Goal: Task Accomplishment & Management: Manage account settings

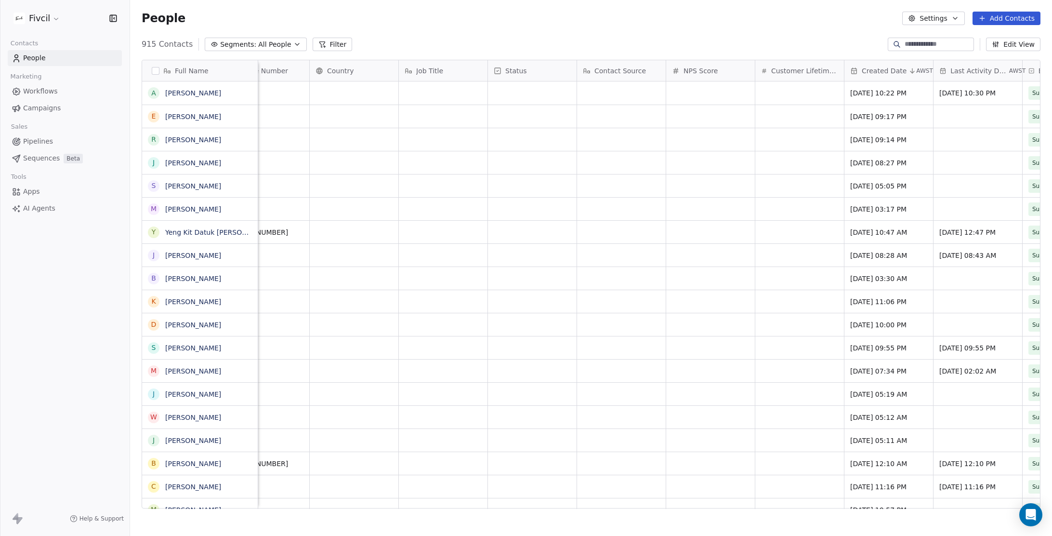
scroll to position [0, 667]
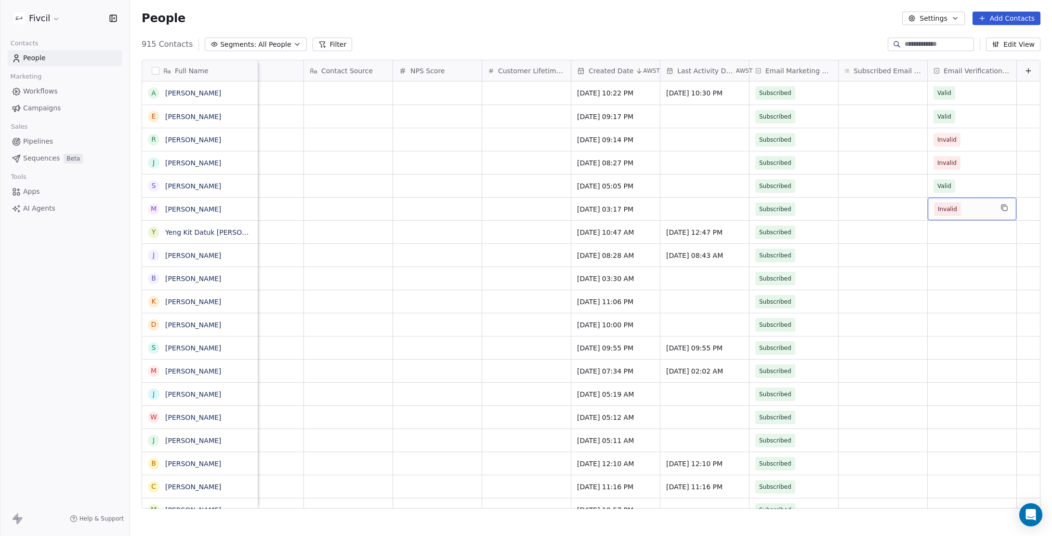
click at [974, 209] on span "Invalid" at bounding box center [963, 208] width 59 height 13
click at [966, 236] on div "Valid" at bounding box center [984, 234] width 97 height 11
click at [958, 186] on div "Valid" at bounding box center [984, 188] width 97 height 11
click at [976, 136] on span "Invalid" at bounding box center [963, 139] width 59 height 13
click at [966, 168] on div "Valid" at bounding box center [984, 164] width 97 height 11
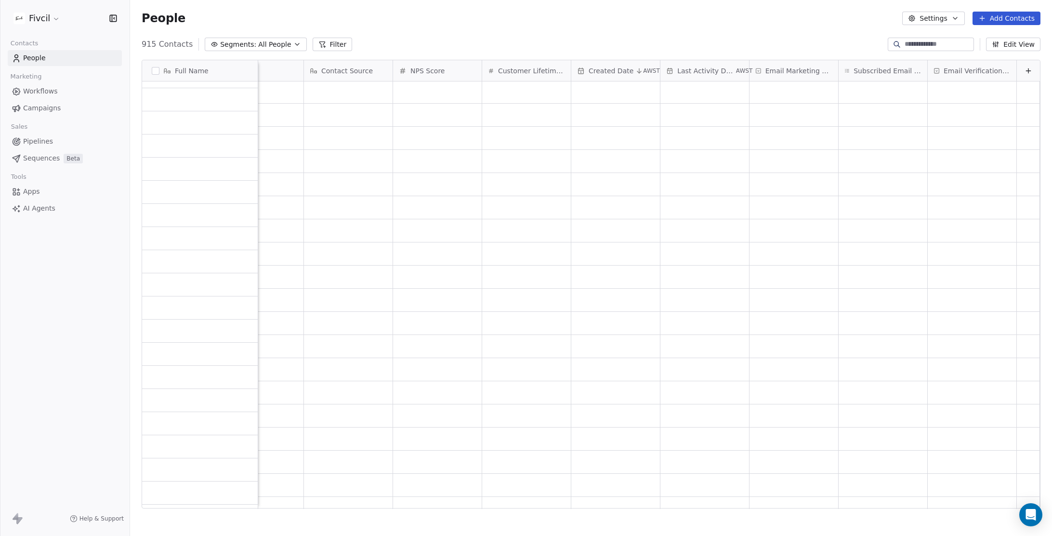
scroll to position [1857, 0]
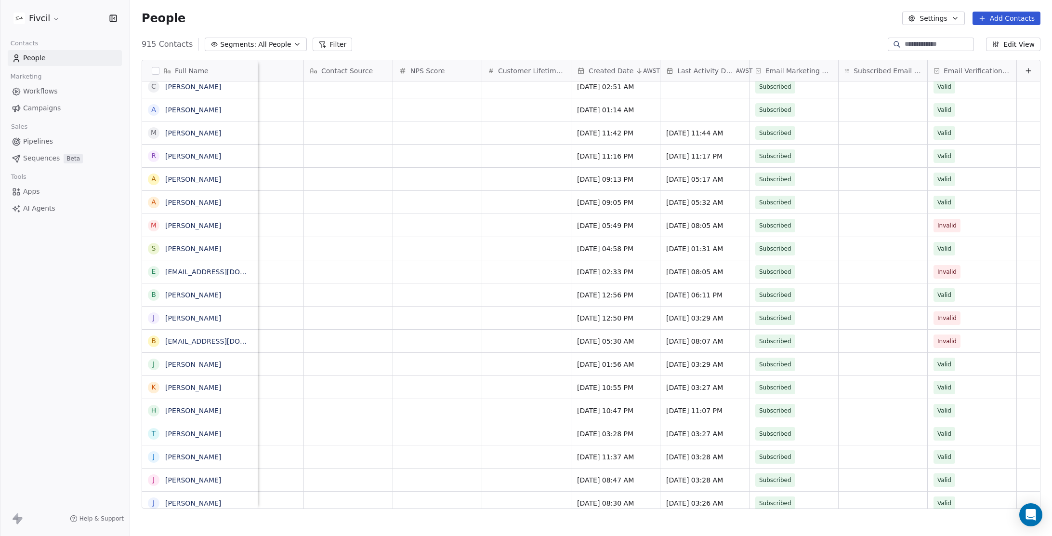
click at [50, 108] on span "Campaigns" at bounding box center [42, 108] width 38 height 10
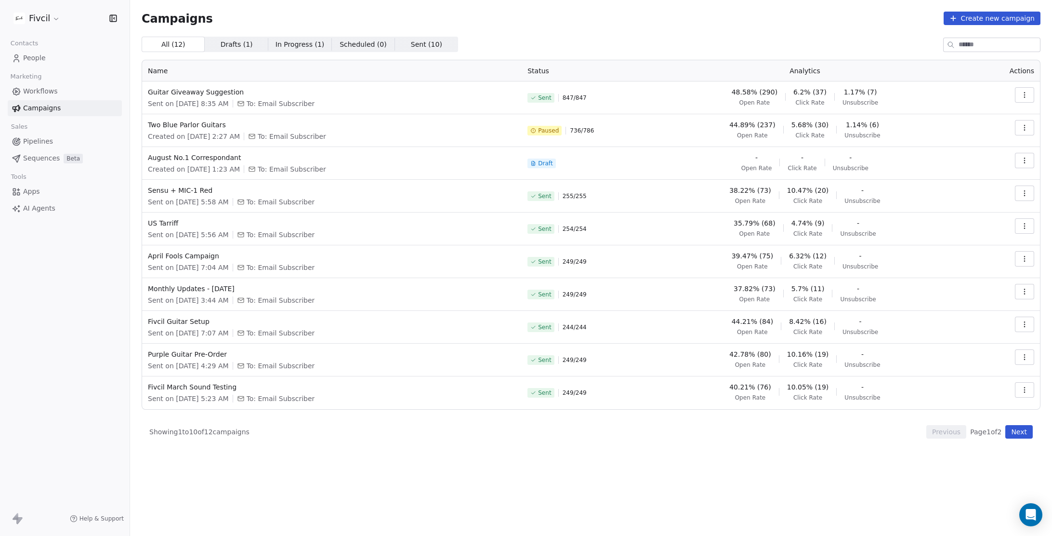
click at [69, 58] on link "People" at bounding box center [65, 58] width 114 height 16
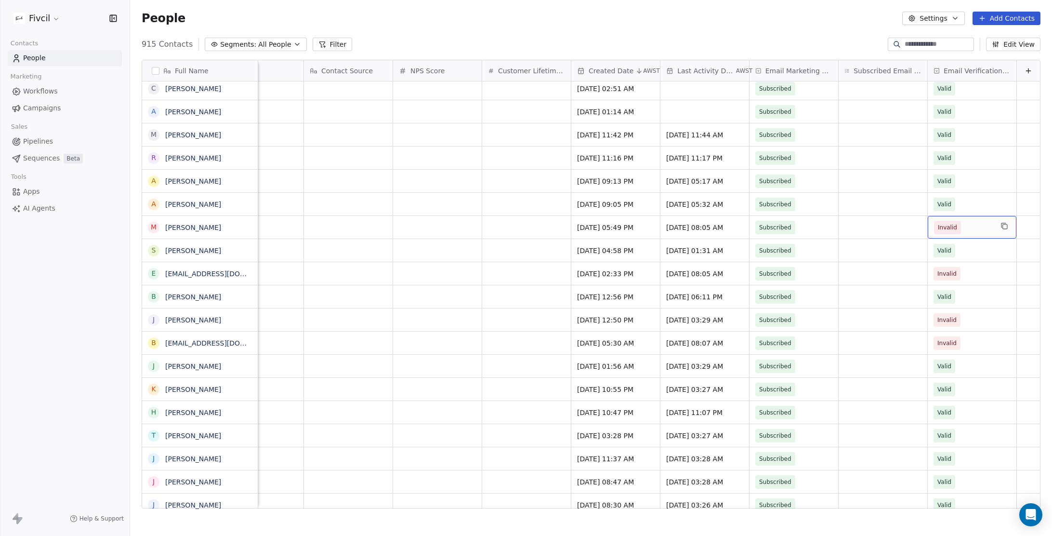
click at [993, 226] on span "Invalid" at bounding box center [963, 227] width 59 height 13
click at [991, 252] on div "Valid" at bounding box center [984, 252] width 97 height 11
click at [976, 340] on div "Valid" at bounding box center [984, 345] width 97 height 11
click at [970, 340] on span "Invalid" at bounding box center [963, 342] width 59 height 13
click at [793, 340] on html "Fivcil Contacts People Marketing Workflows Campaigns Sales Pipelines Sequences …" at bounding box center [526, 512] width 1052 height 1025
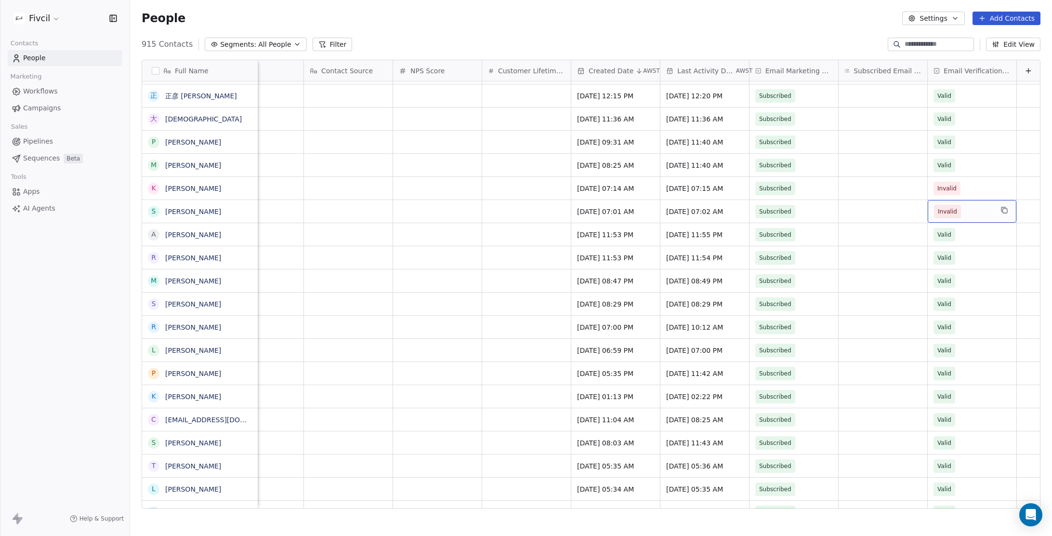
click at [977, 214] on span "Invalid" at bounding box center [963, 211] width 59 height 13
click at [968, 232] on div "Valid" at bounding box center [984, 236] width 97 height 11
click at [981, 186] on span "Invalid" at bounding box center [963, 188] width 59 height 13
click at [970, 206] on div "Valid" at bounding box center [984, 213] width 109 height 15
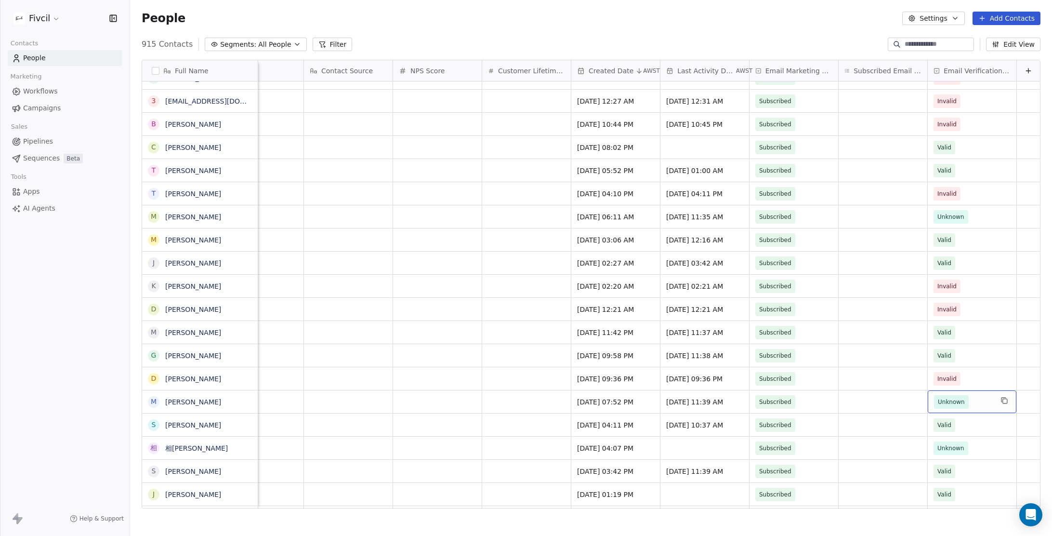
click at [981, 401] on span "Unknown" at bounding box center [963, 401] width 59 height 13
click at [971, 423] on div "Valid" at bounding box center [984, 427] width 97 height 11
click at [983, 446] on span "Unknown" at bounding box center [963, 447] width 59 height 13
click at [973, 372] on div "Valid" at bounding box center [984, 376] width 97 height 11
click at [980, 378] on span "Invalid" at bounding box center [963, 378] width 59 height 13
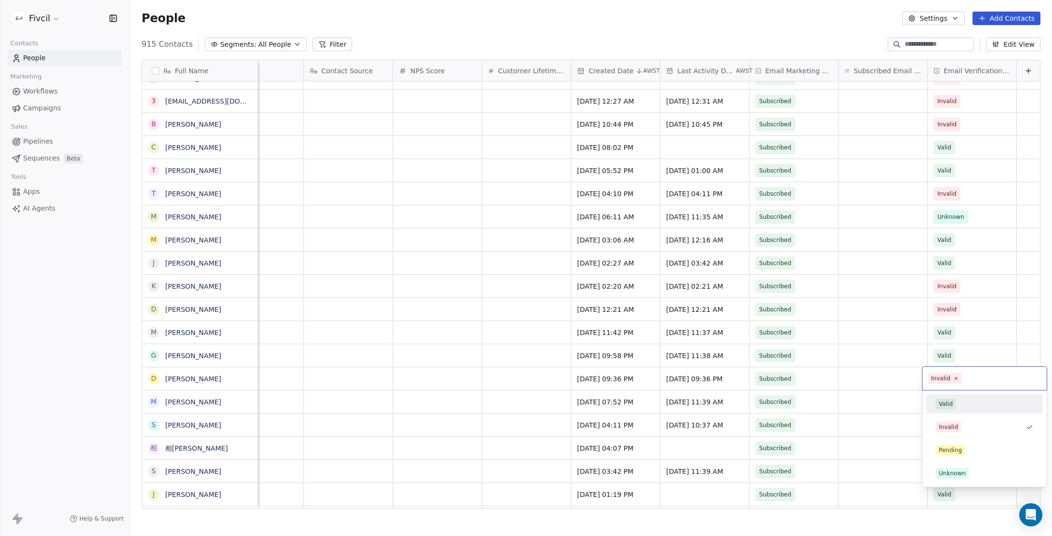
click at [969, 399] on div "Valid" at bounding box center [984, 403] width 97 height 11
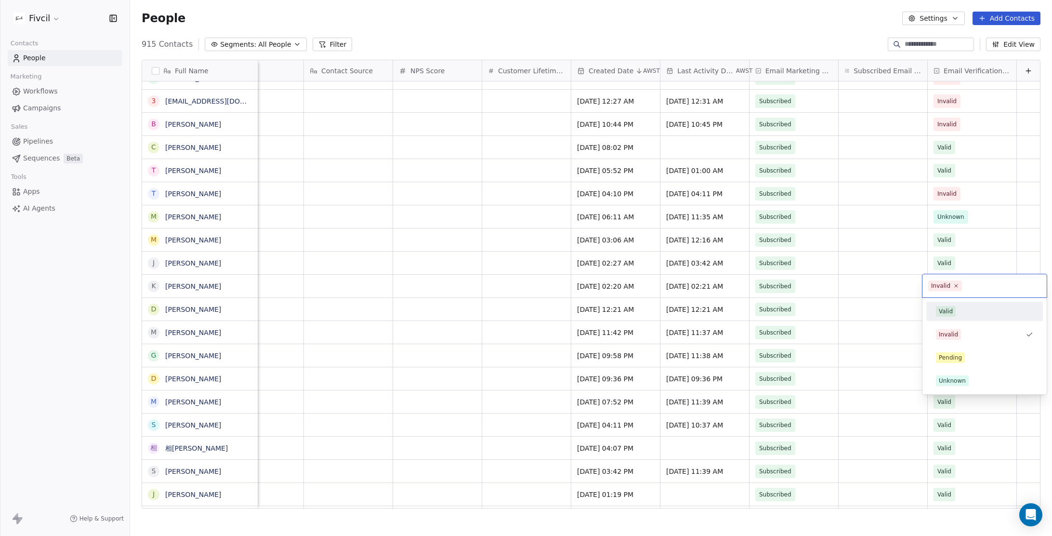
click at [975, 310] on div "Valid" at bounding box center [984, 311] width 97 height 11
click at [983, 310] on span "Invalid" at bounding box center [963, 309] width 59 height 13
click at [970, 331] on div "Valid" at bounding box center [984, 334] width 97 height 11
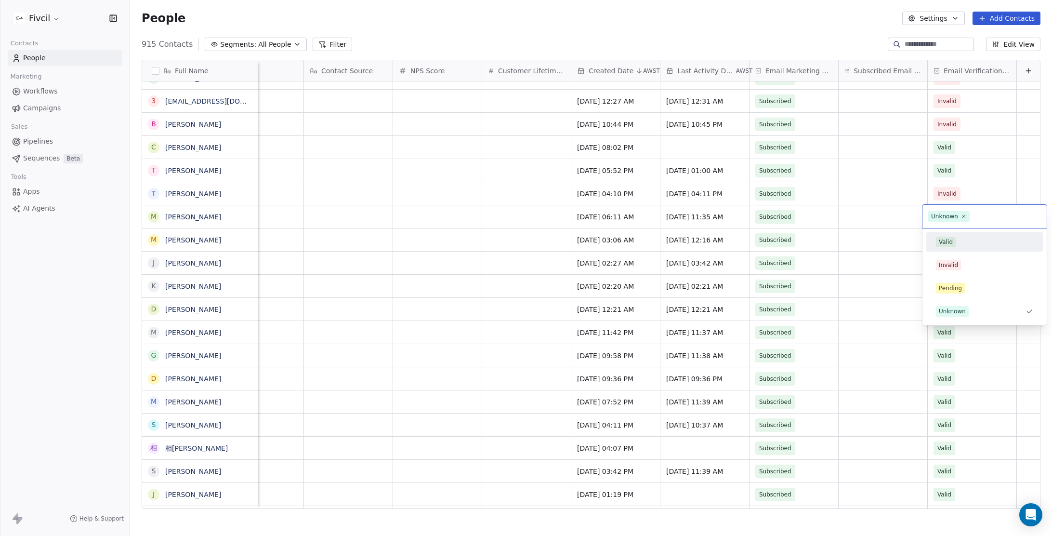
click at [973, 240] on div "Valid" at bounding box center [984, 242] width 97 height 11
click at [982, 200] on div "Invalid" at bounding box center [972, 193] width 89 height 23
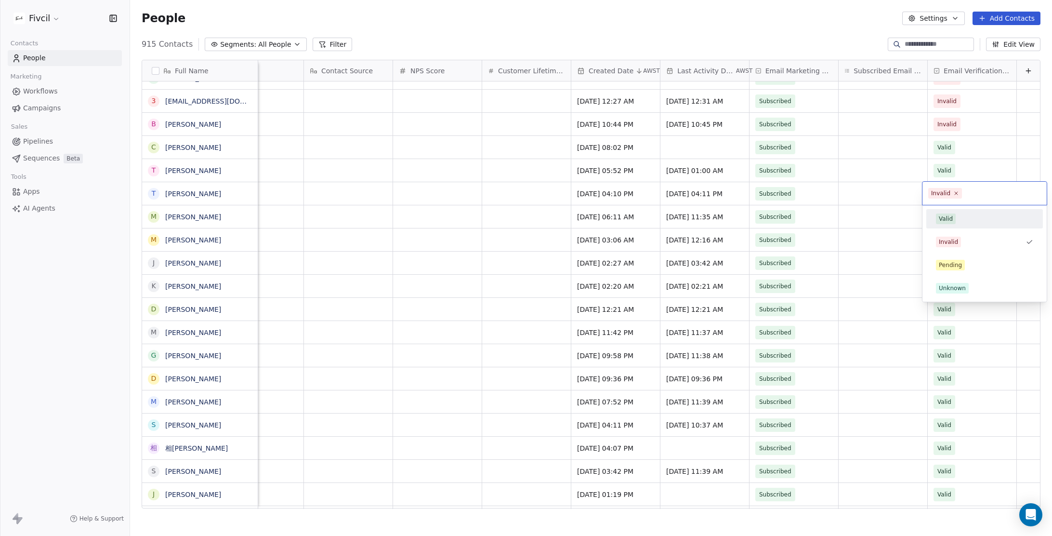
click at [971, 218] on div "Valid" at bounding box center [984, 218] width 97 height 11
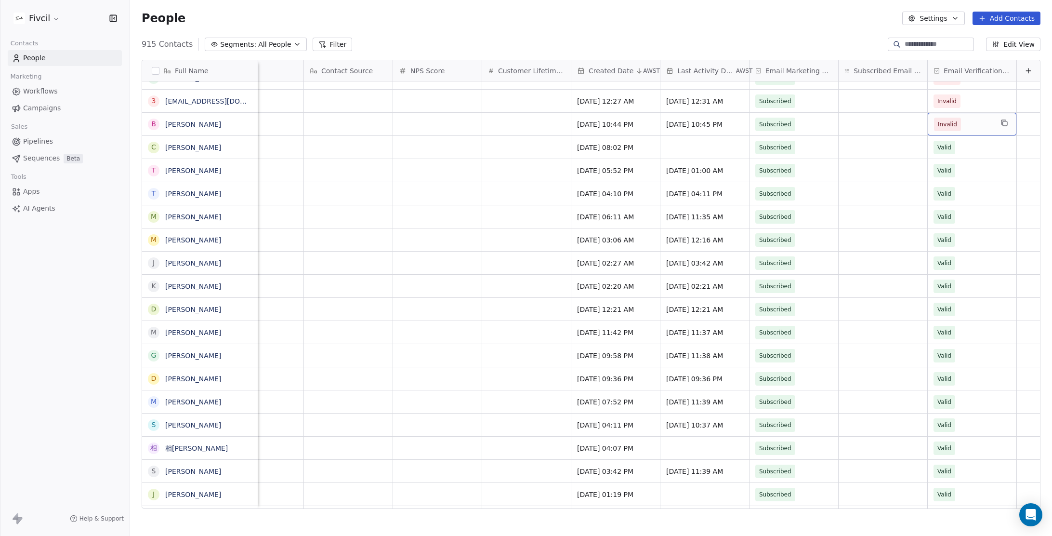
click at [993, 127] on div "Invalid" at bounding box center [972, 124] width 89 height 23
click at [974, 152] on div "Valid" at bounding box center [984, 149] width 97 height 11
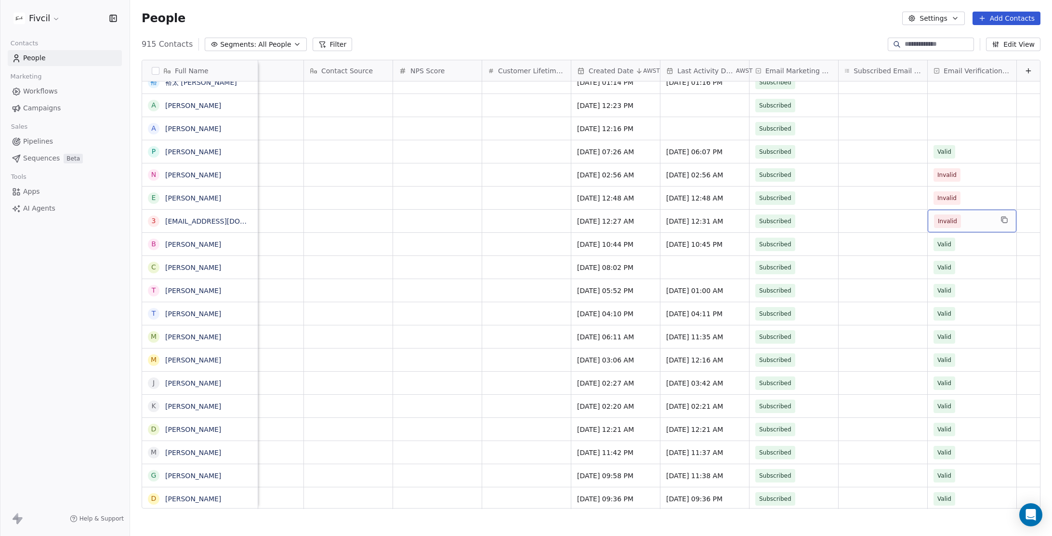
click at [975, 217] on span "Invalid" at bounding box center [963, 220] width 59 height 13
click at [969, 242] on div "Valid" at bounding box center [984, 246] width 97 height 11
click at [988, 192] on span "Invalid" at bounding box center [963, 197] width 59 height 13
click at [973, 218] on div "Valid" at bounding box center [984, 223] width 97 height 11
click at [978, 157] on span "Valid" at bounding box center [963, 151] width 59 height 13
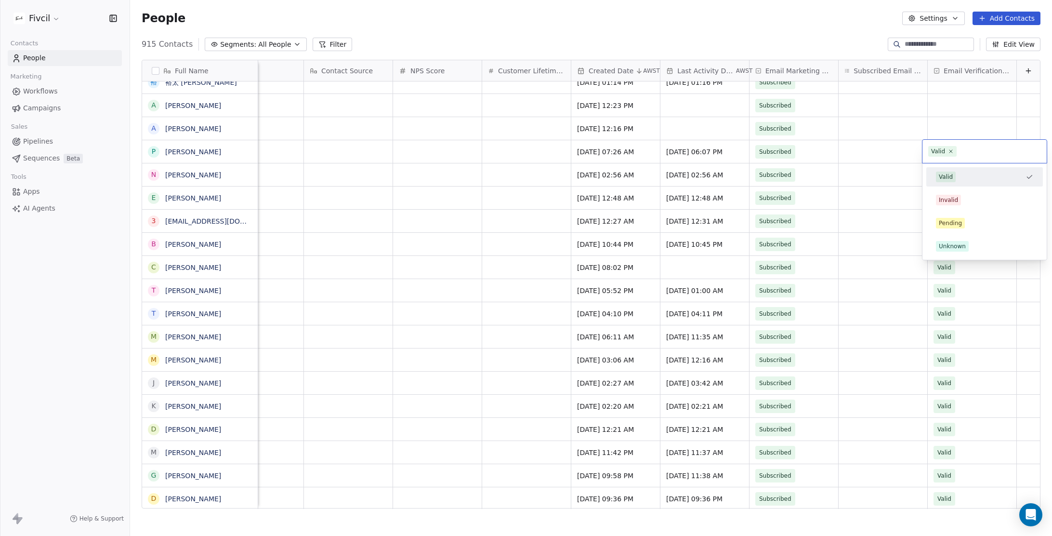
click at [973, 177] on div "Valid" at bounding box center [979, 177] width 86 height 11
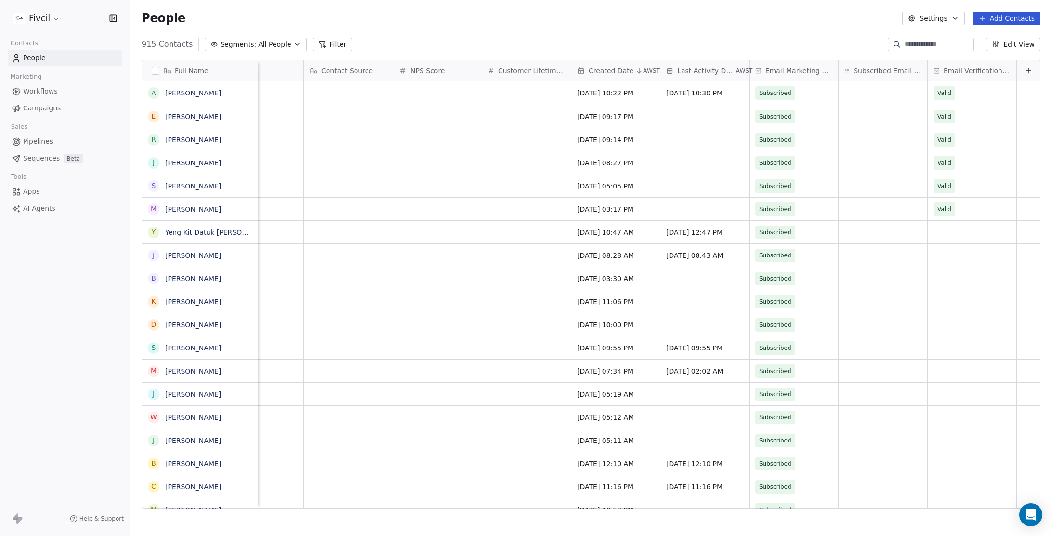
click at [247, 49] on span "Segments:" at bounding box center [238, 45] width 36 height 10
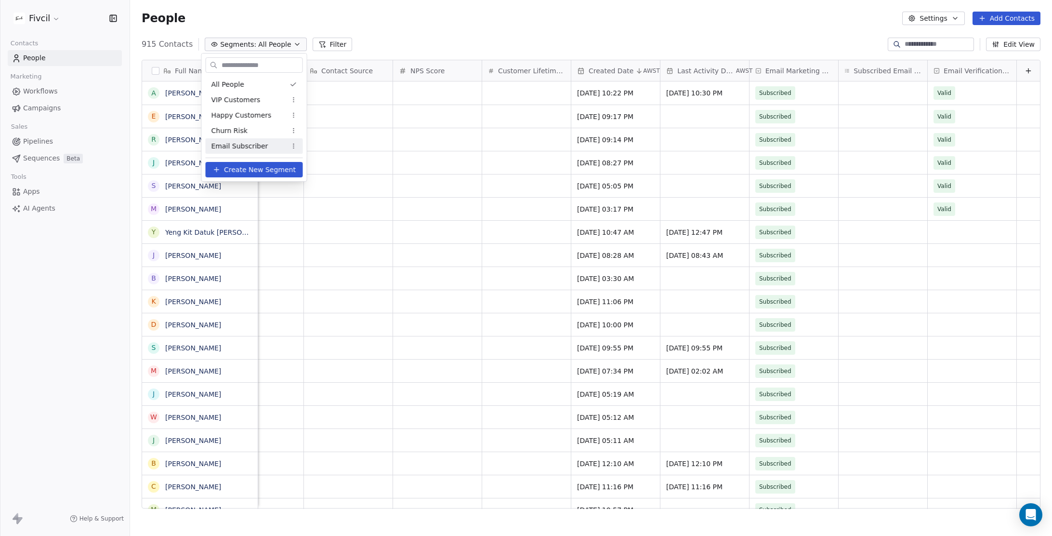
click at [66, 109] on html "Fivcil Contacts People Marketing Workflows Campaigns Sales Pipelines Sequences …" at bounding box center [526, 512] width 1052 height 1025
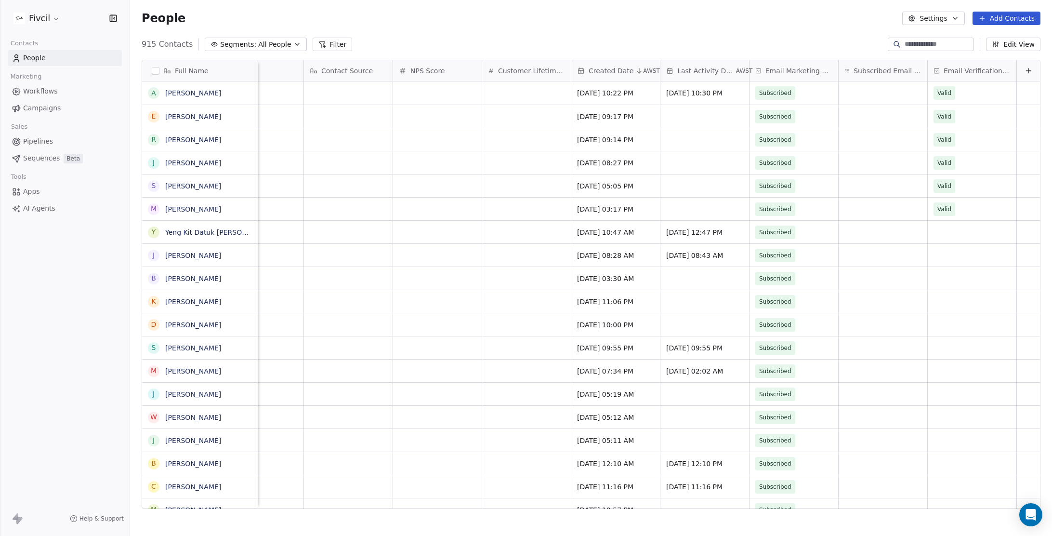
click at [56, 108] on span "Campaigns" at bounding box center [42, 108] width 38 height 10
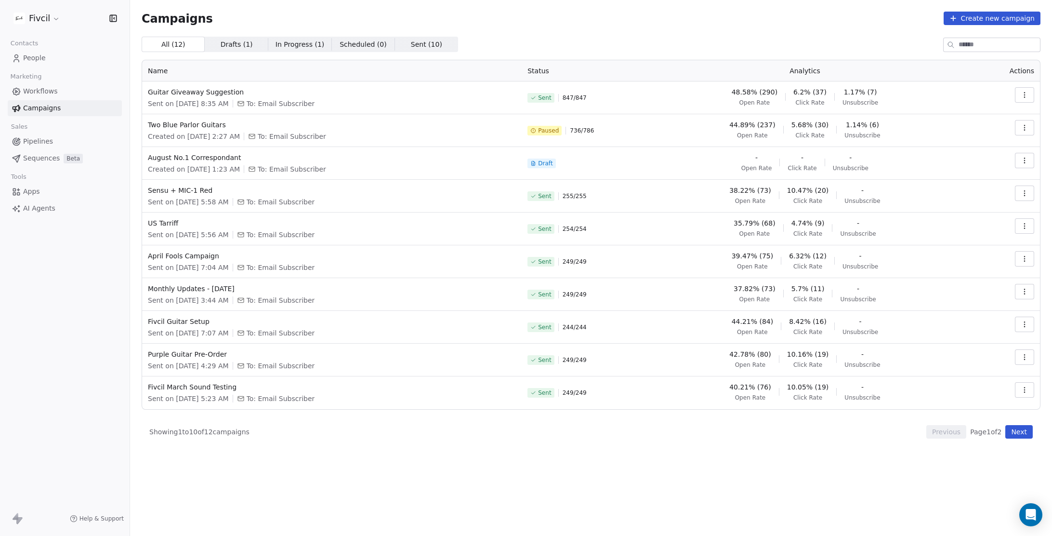
click at [978, 13] on button "Create new campaign" at bounding box center [992, 18] width 97 height 13
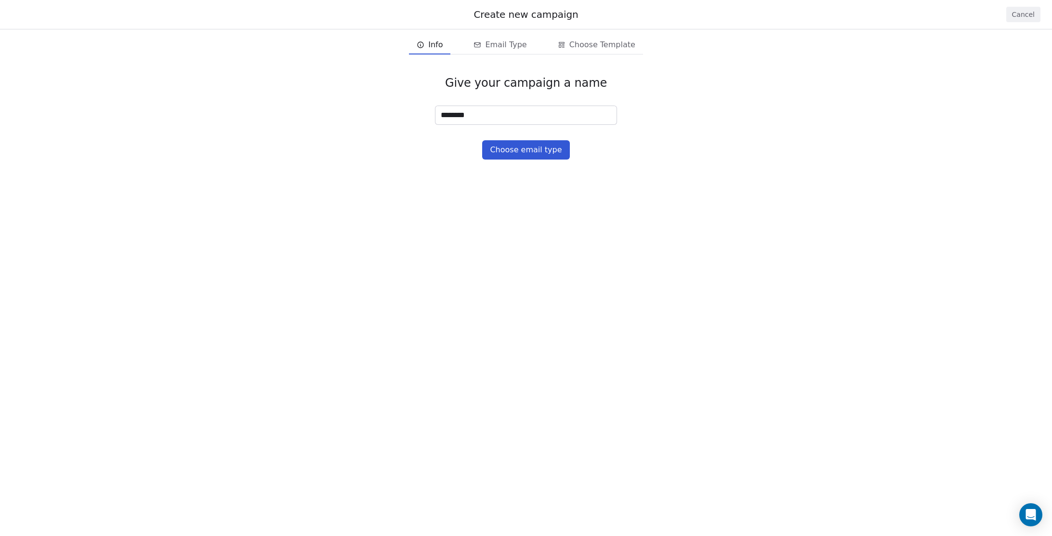
type input "*********"
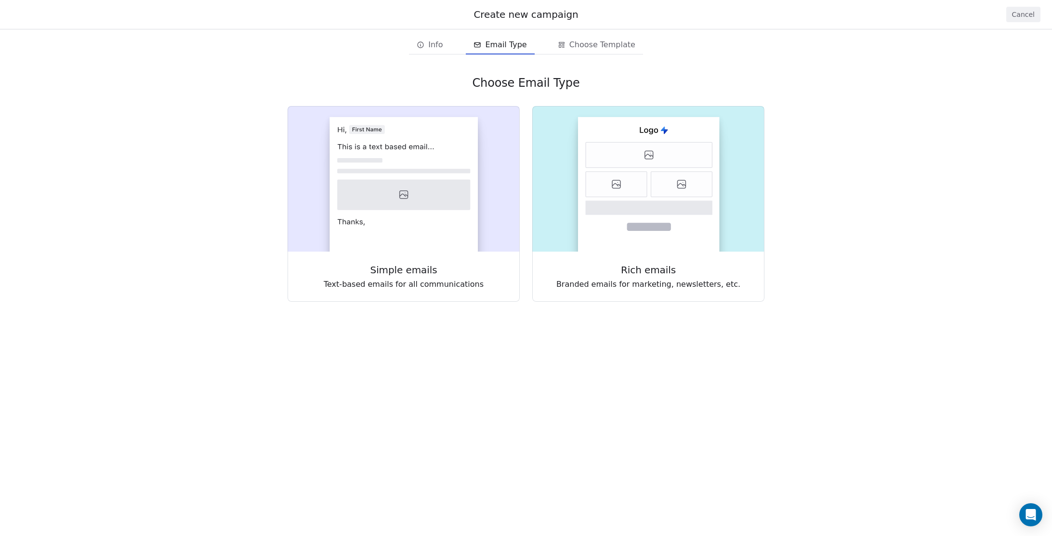
click at [451, 52] on button "Info Info" at bounding box center [429, 44] width 41 height 19
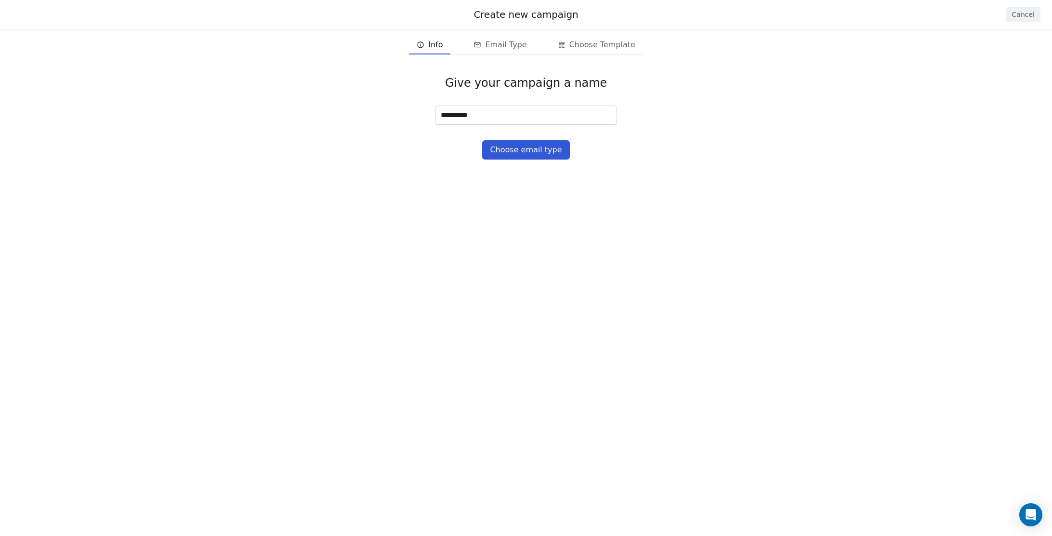
click at [482, 109] on input "*********" at bounding box center [526, 115] width 181 height 18
click at [490, 117] on input "*********" at bounding box center [526, 115] width 181 height 18
type input "**********"
click at [520, 151] on button "Choose email type" at bounding box center [525, 149] width 87 height 19
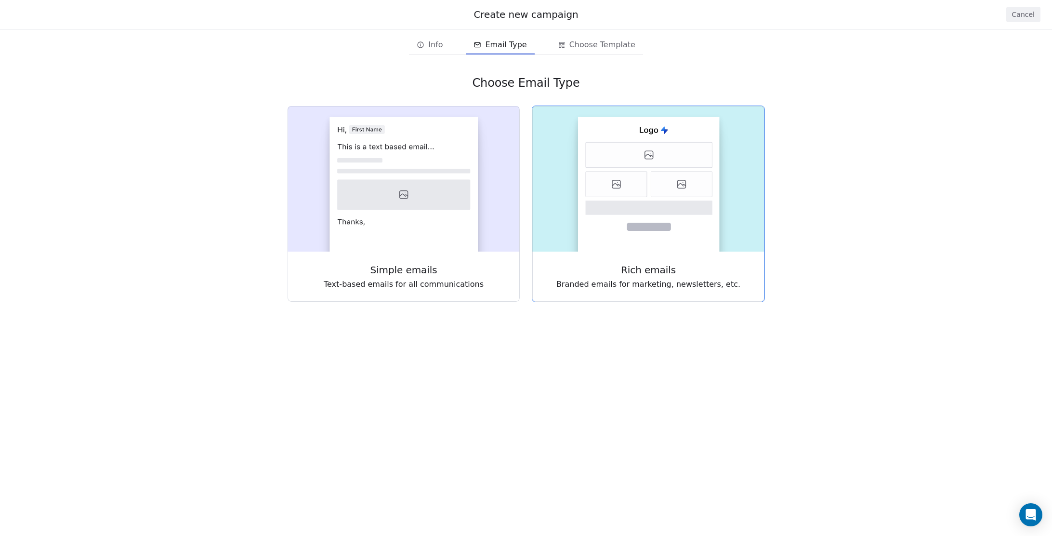
click at [621, 171] on rect at bounding box center [649, 184] width 142 height 134
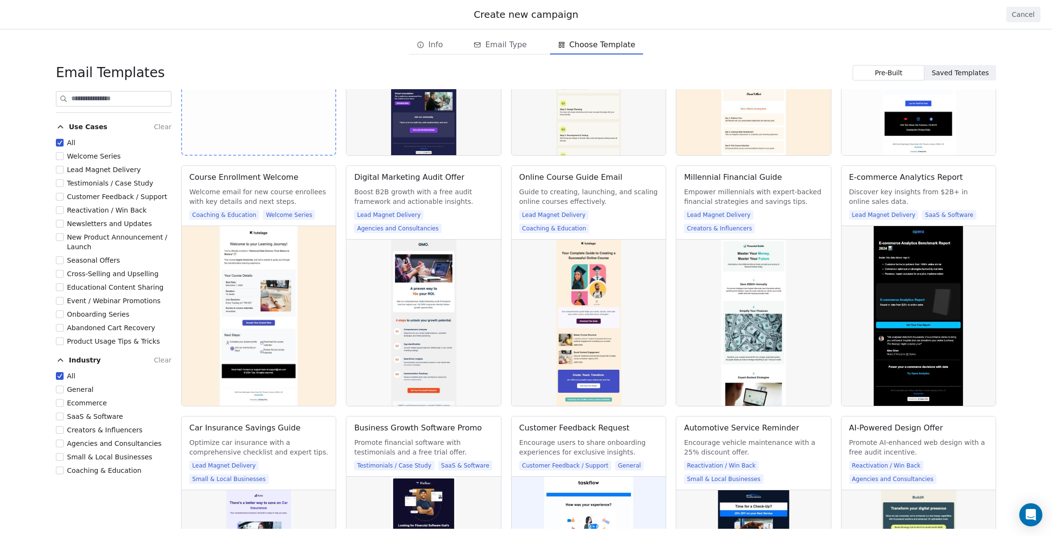
click at [76, 403] on span "Ecommerce" at bounding box center [87, 403] width 40 height 8
click at [64, 403] on button "Ecommerce" at bounding box center [60, 403] width 8 height 10
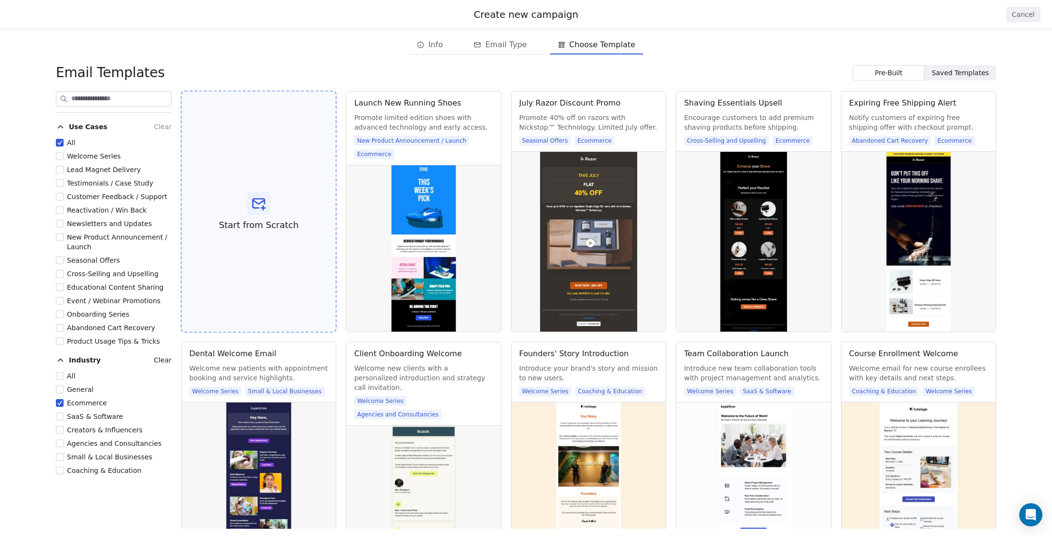
click at [276, 202] on div "Start from Scratch" at bounding box center [259, 212] width 156 height 242
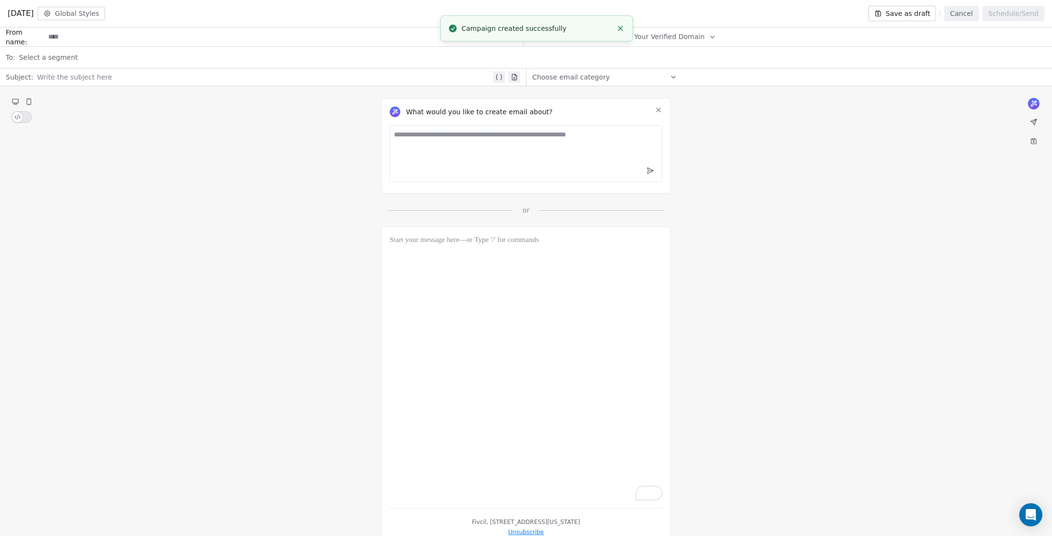
click at [96, 39] on input at bounding box center [284, 37] width 478 height 18
click at [76, 56] on div "Select a segment" at bounding box center [533, 57] width 1028 height 21
click at [226, 170] on div "What would you like to create email about? or" at bounding box center [526, 150] width 1052 height 129
click at [920, 13] on button "Save as draft" at bounding box center [903, 13] width 68 height 15
click at [963, 13] on button "Cancel" at bounding box center [961, 13] width 34 height 15
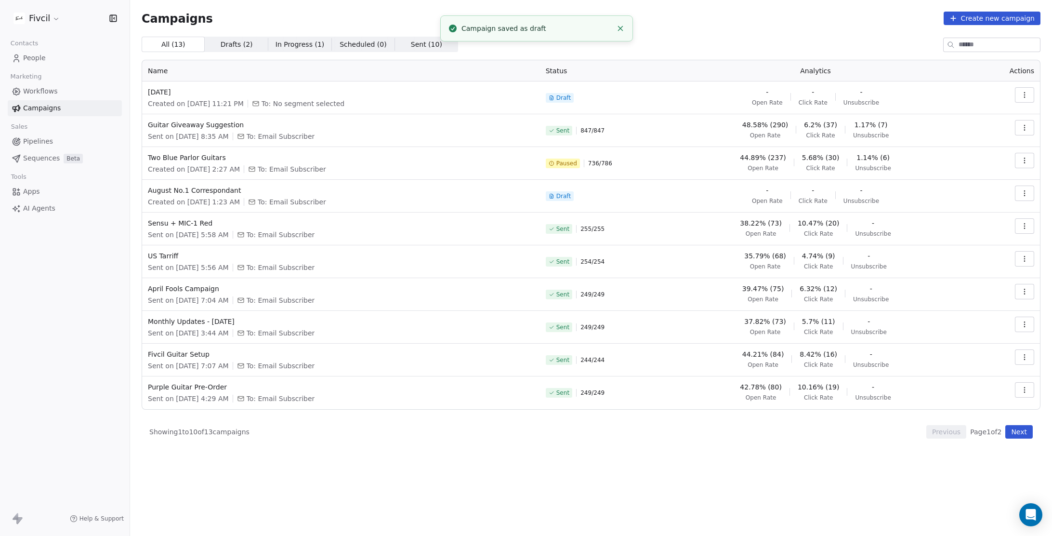
click at [55, 57] on link "People" at bounding box center [65, 58] width 114 height 16
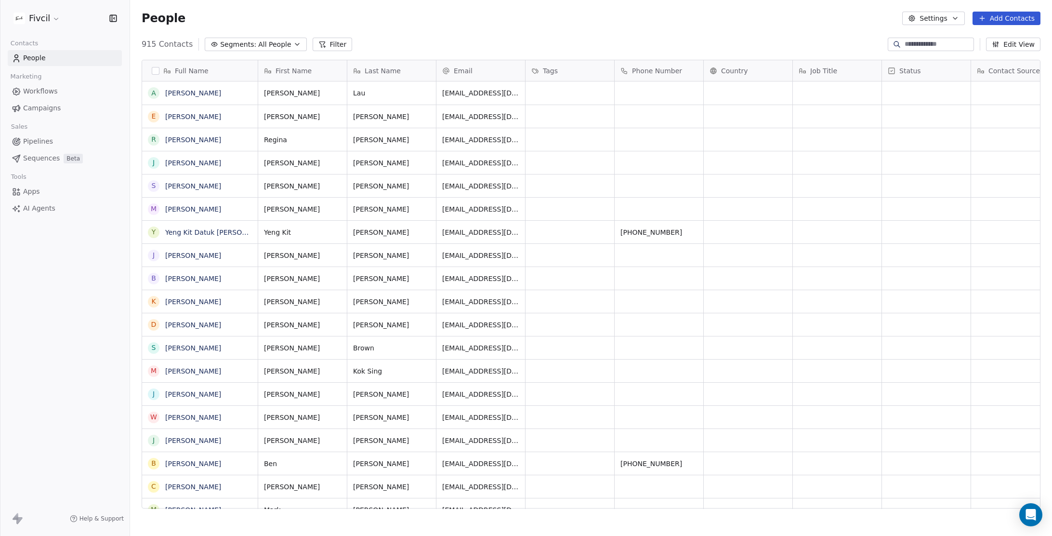
click at [237, 38] on button "Segments: All People" at bounding box center [256, 44] width 102 height 13
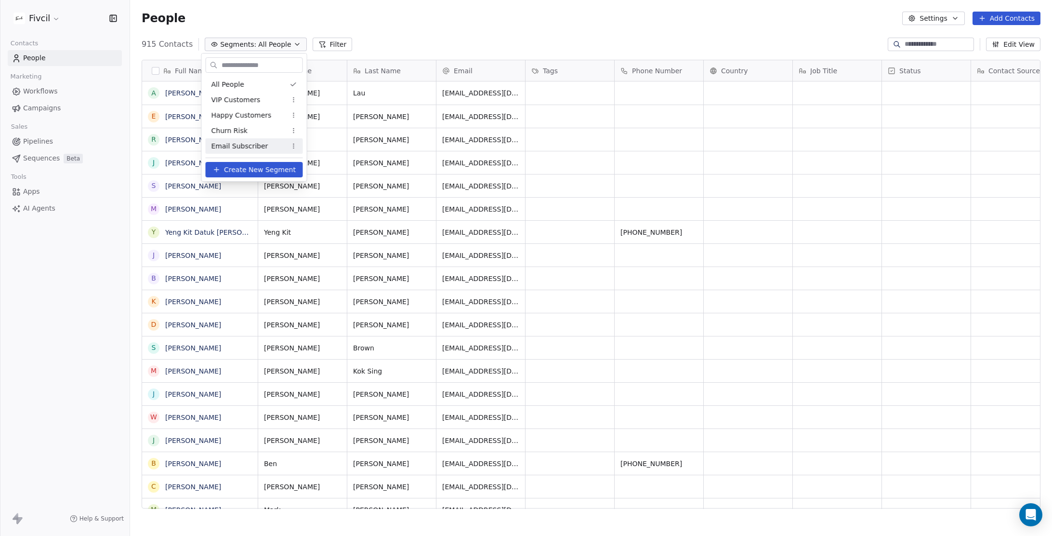
click at [254, 169] on span "Create New Segment" at bounding box center [260, 170] width 72 height 10
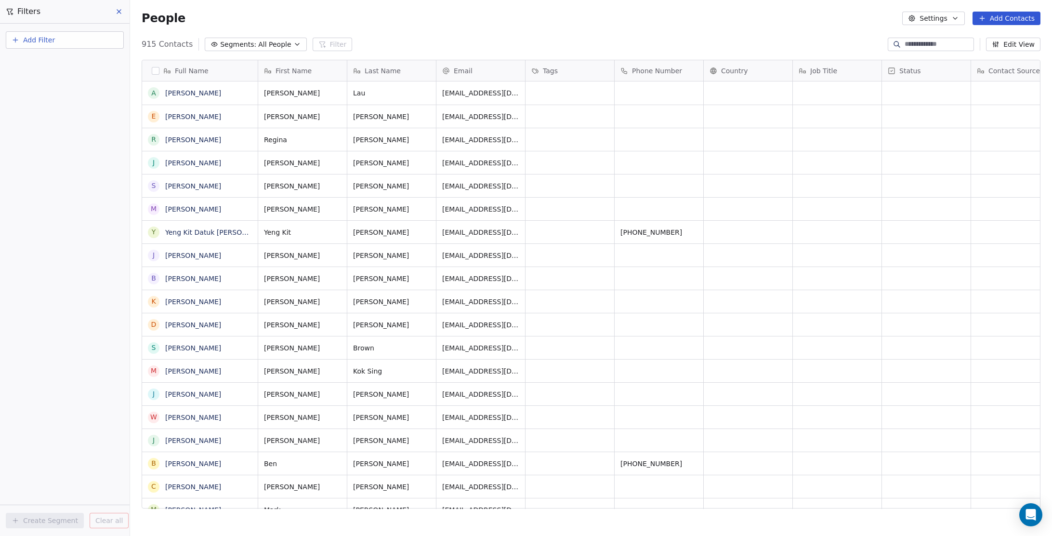
click at [58, 39] on button "Add Filter" at bounding box center [65, 39] width 118 height 17
click at [68, 80] on div "Contact activity" at bounding box center [65, 78] width 98 height 10
click at [49, 42] on html "Fivcil Contacts People Marketing Workflows Campaigns Sales Pipelines Sequences …" at bounding box center [526, 512] width 1052 height 1025
click at [40, 40] on span "Add Filter" at bounding box center [39, 40] width 32 height 10
click at [61, 64] on span "Contact properties" at bounding box center [47, 63] width 63 height 10
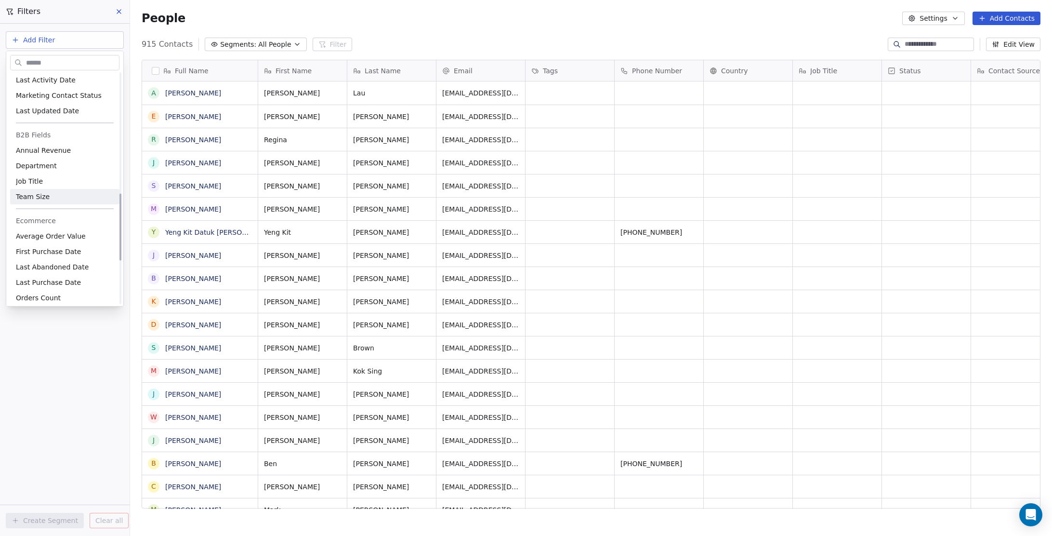
scroll to position [463, 0]
click at [54, 247] on span "Orders Count" at bounding box center [38, 247] width 45 height 10
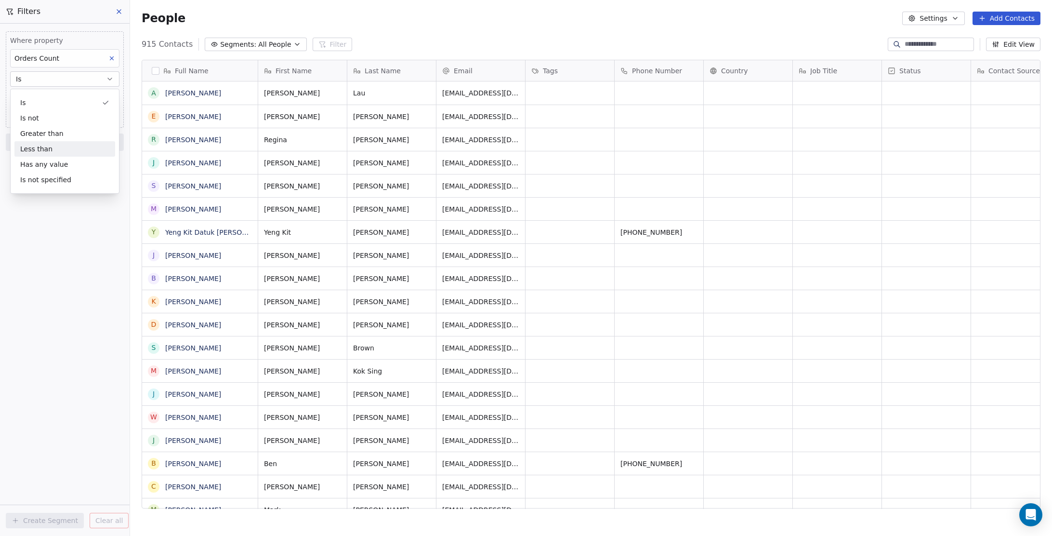
click at [57, 155] on div "Less than" at bounding box center [64, 148] width 101 height 15
click at [30, 100] on input "number" at bounding box center [65, 98] width 105 height 7
type input "*"
click at [55, 188] on div "Where property Orders Count Less than * Add filter to this group Add another fi…" at bounding box center [65, 280] width 130 height 512
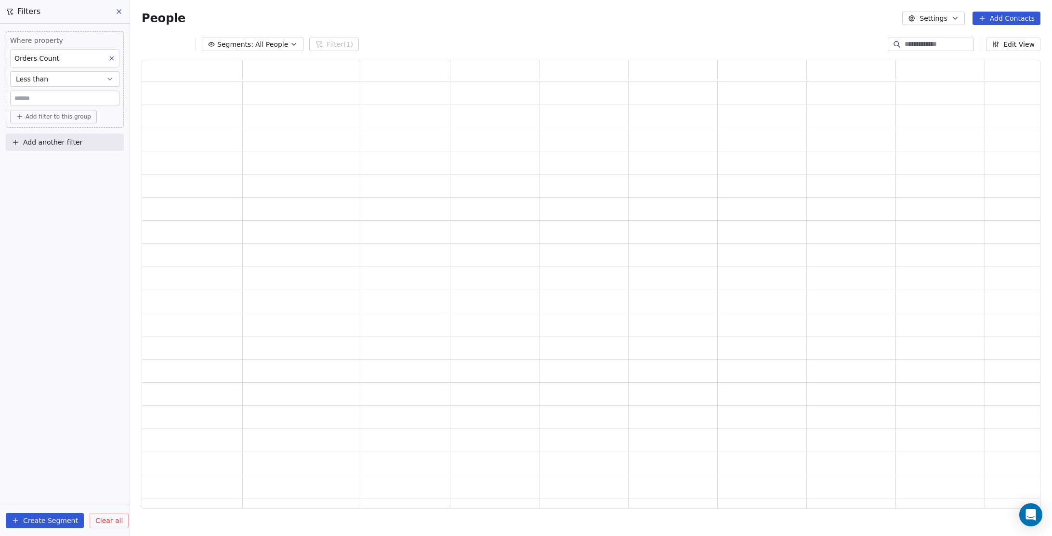
scroll to position [448, 899]
click at [52, 514] on button "Create Segment" at bounding box center [45, 520] width 78 height 15
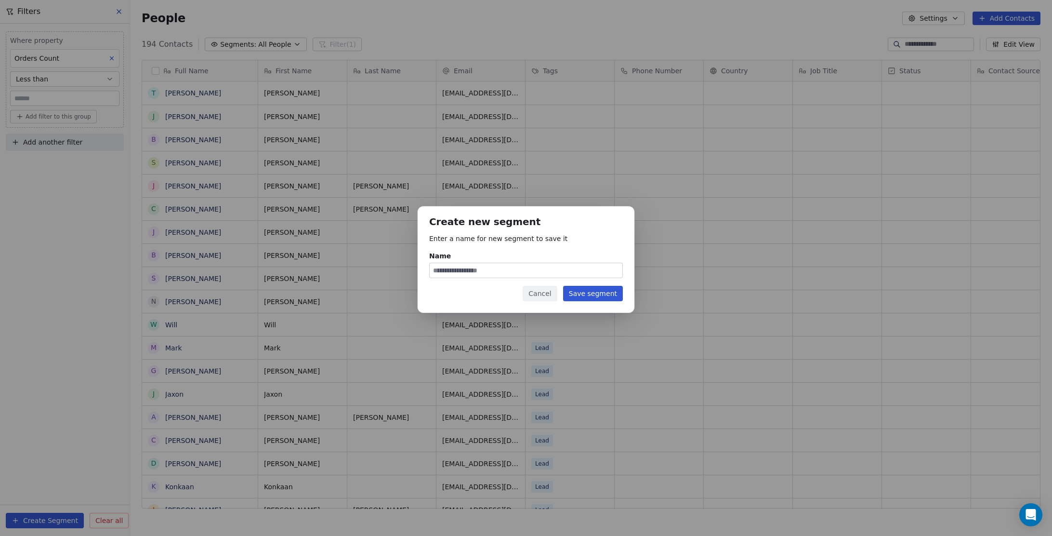
scroll to position [471, 922]
click at [456, 274] on input "Name" at bounding box center [526, 270] width 193 height 14
type input "**********"
click at [601, 294] on button "Save segment" at bounding box center [593, 293] width 60 height 15
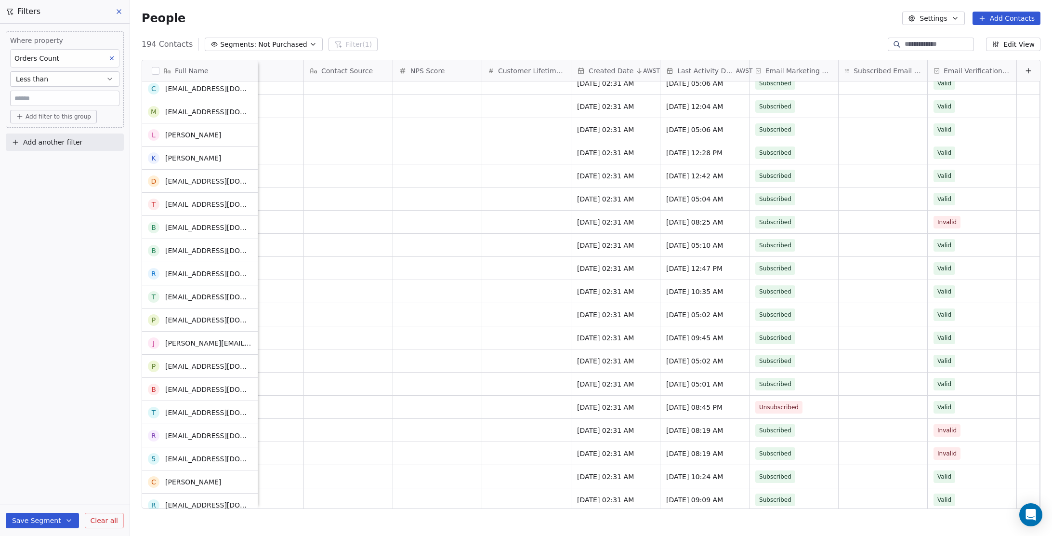
scroll to position [2069, 0]
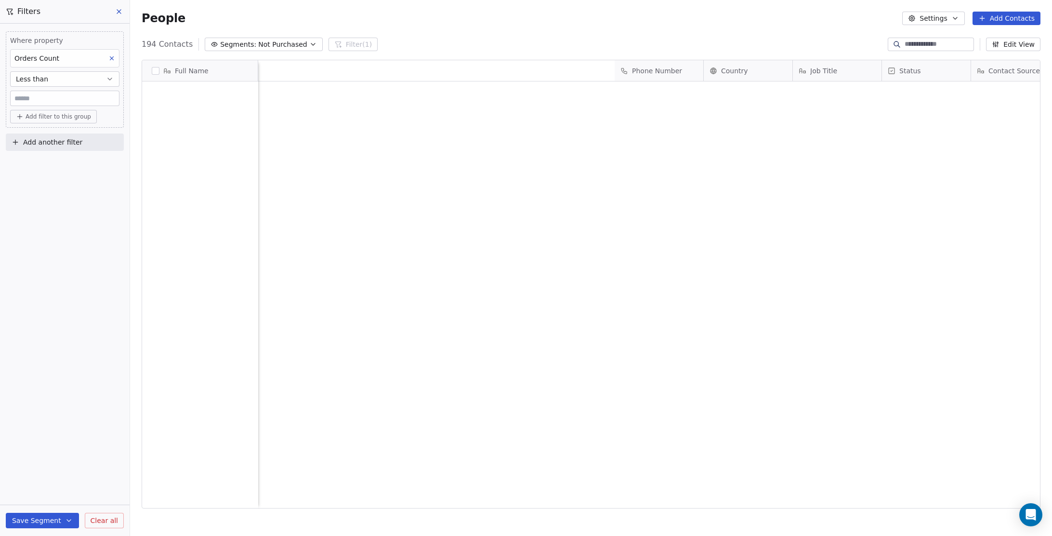
scroll to position [471, 922]
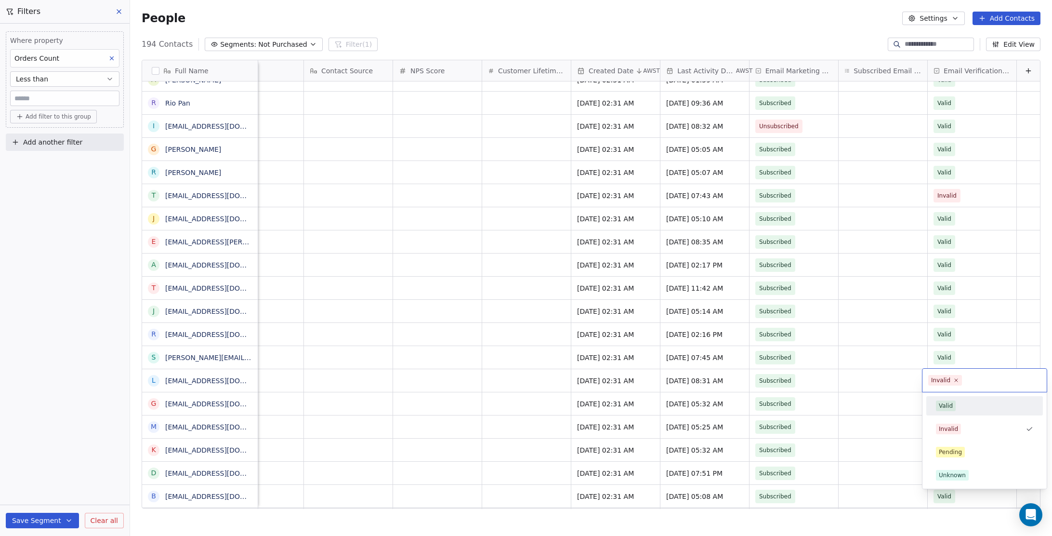
click at [968, 402] on div "Valid" at bounding box center [984, 405] width 97 height 11
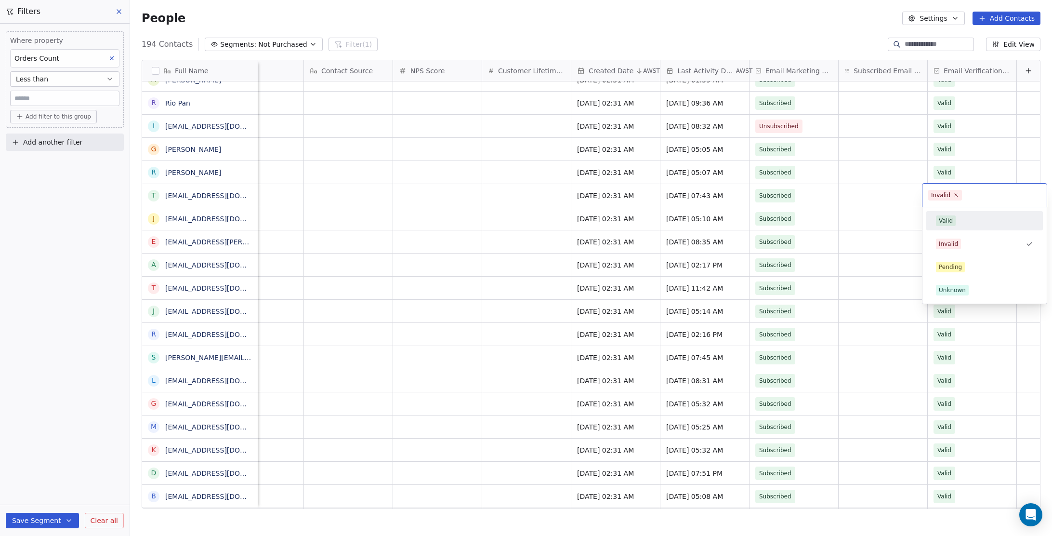
click at [968, 219] on div "Valid" at bounding box center [984, 220] width 97 height 11
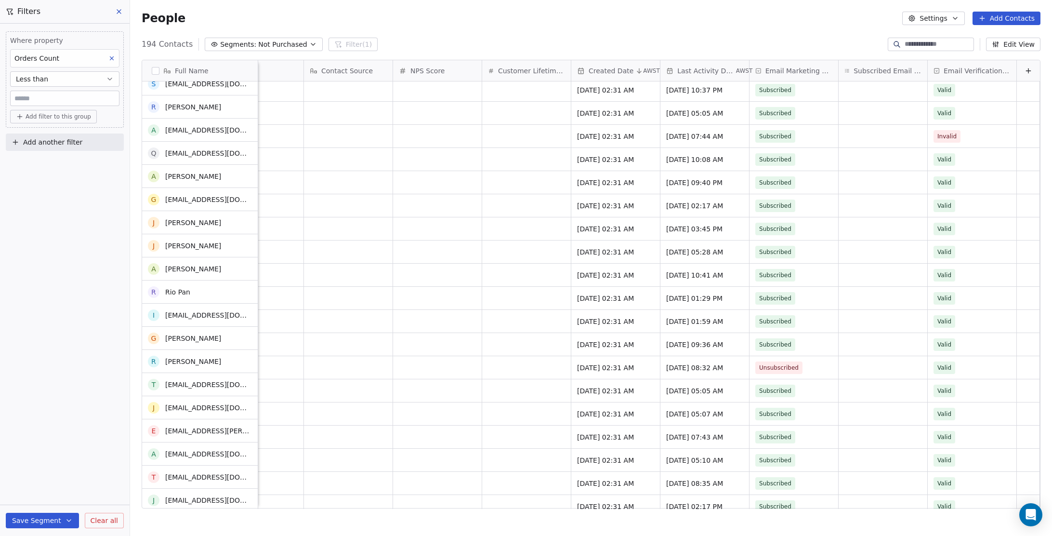
scroll to position [2779, 0]
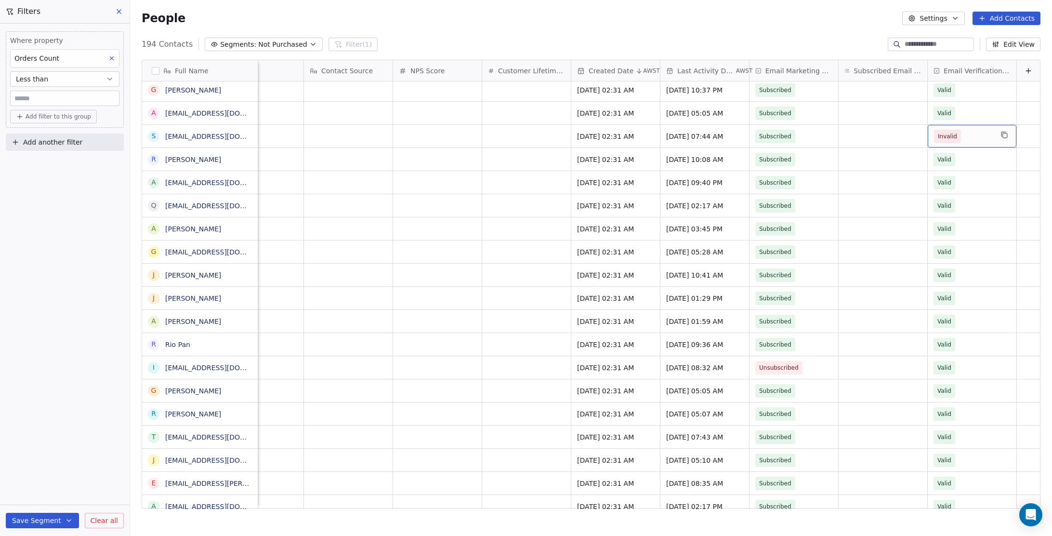
click at [976, 135] on span "Invalid" at bounding box center [963, 136] width 59 height 13
click at [969, 168] on div "Valid" at bounding box center [984, 161] width 109 height 15
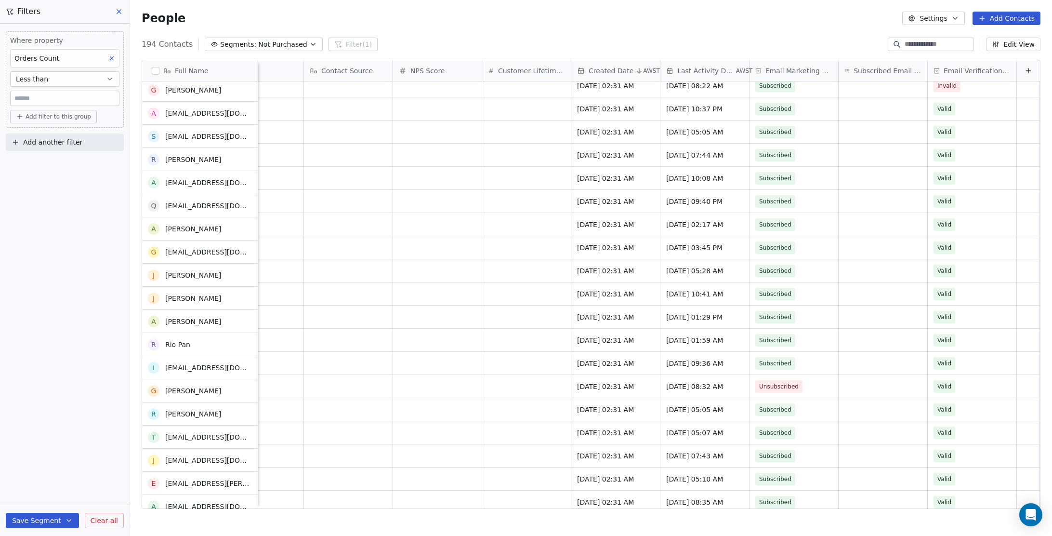
scroll to position [2760, 0]
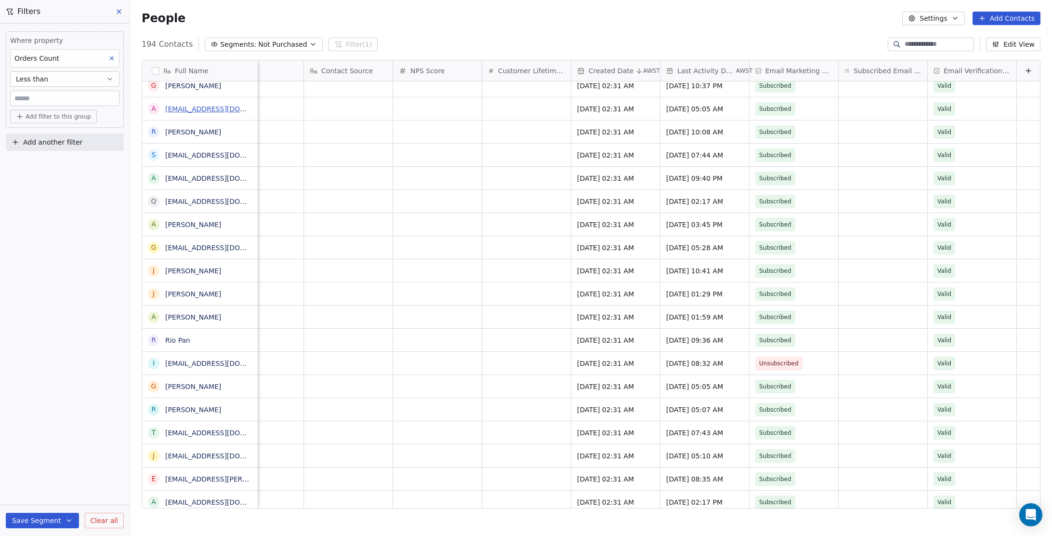
click at [212, 108] on link "[EMAIL_ADDRESS][DOMAIN_NAME]" at bounding box center [224, 109] width 118 height 8
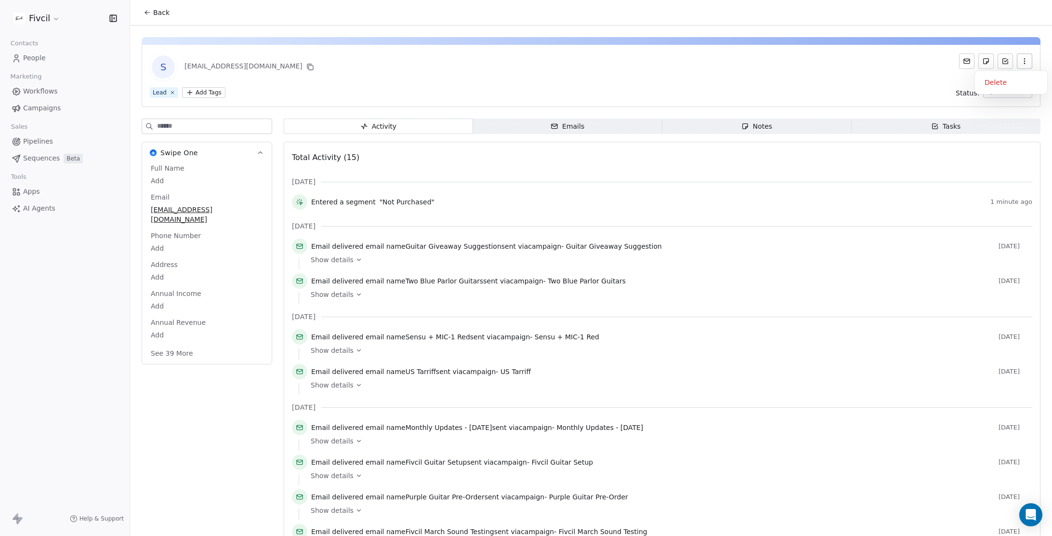
click at [1024, 63] on icon "button" at bounding box center [1024, 63] width 0 height 0
click at [1006, 85] on div "Delete" at bounding box center [1011, 82] width 65 height 15
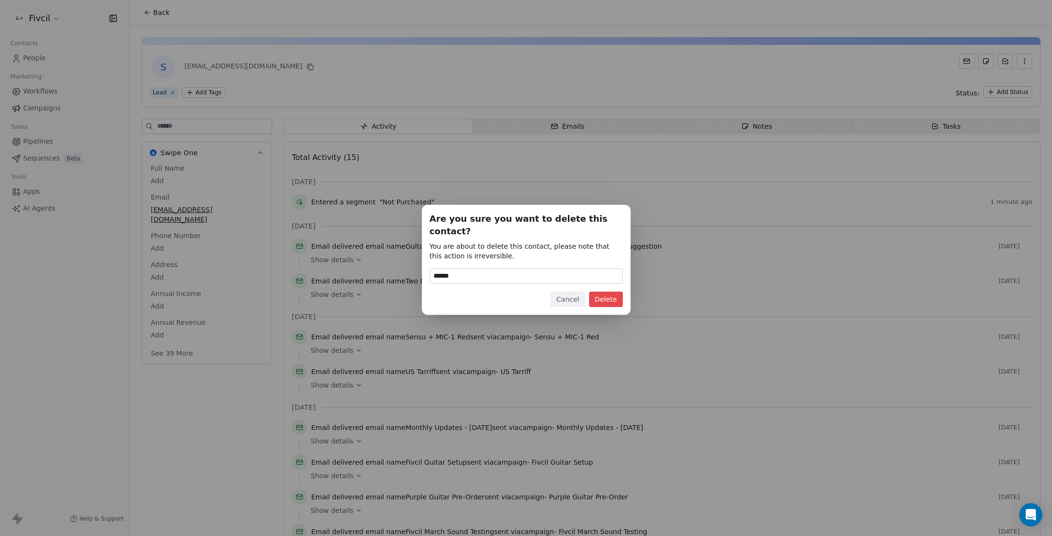
type input "******"
click at [574, 292] on button "Cancel" at bounding box center [568, 299] width 34 height 15
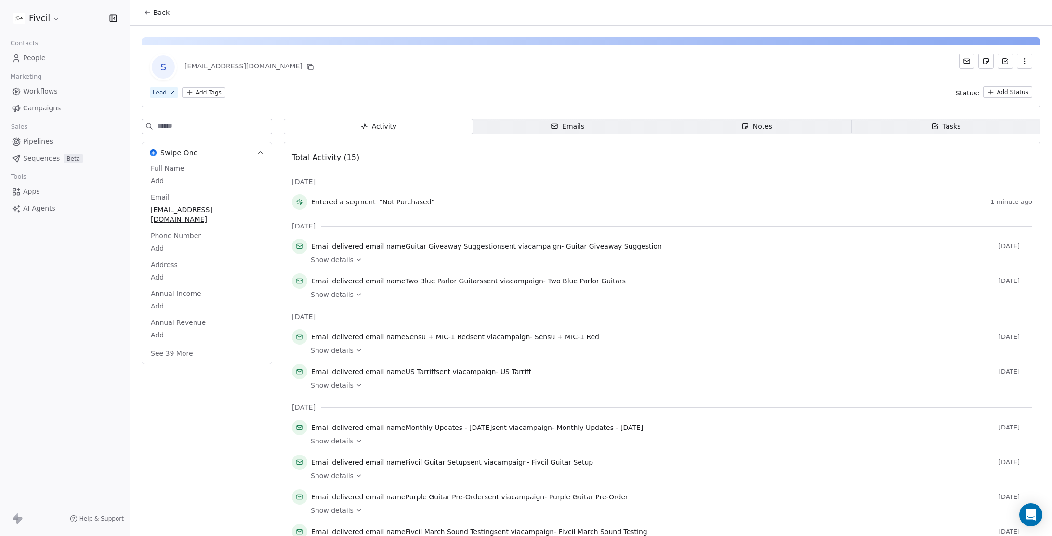
click at [1029, 58] on button "button" at bounding box center [1024, 60] width 15 height 15
click at [994, 81] on div "Delete" at bounding box center [1011, 82] width 65 height 15
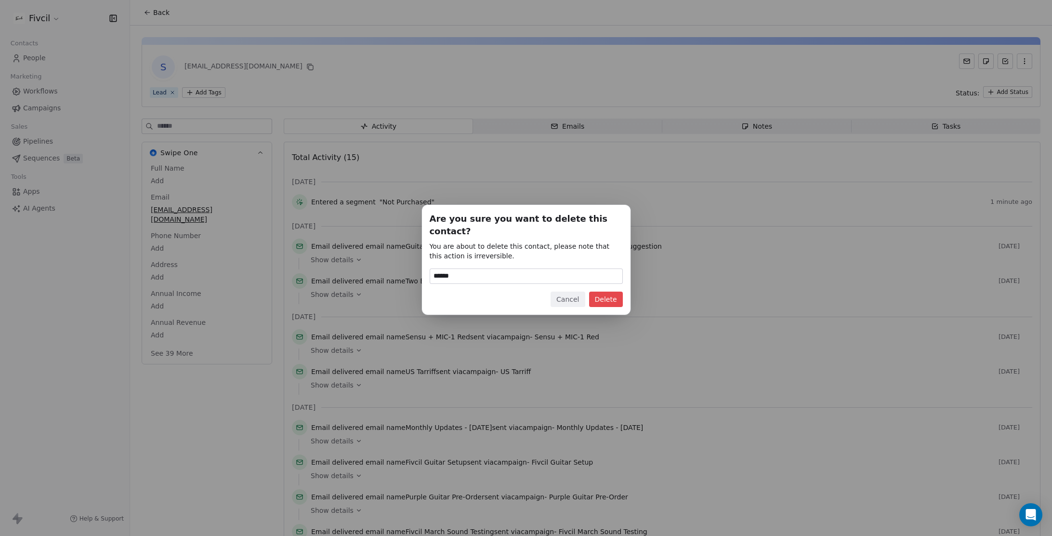
click at [605, 295] on button "Delete" at bounding box center [606, 299] width 34 height 15
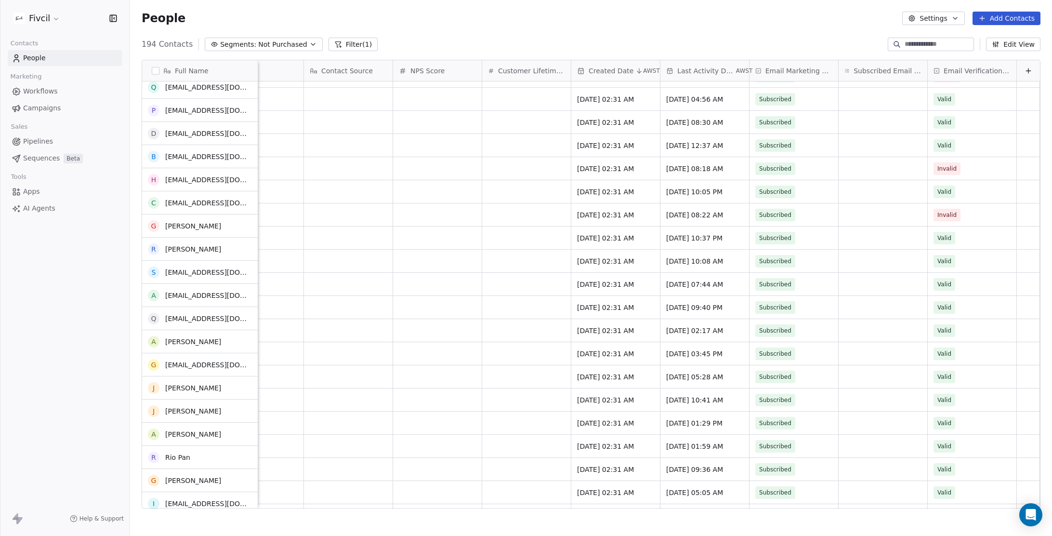
scroll to position [2585, 0]
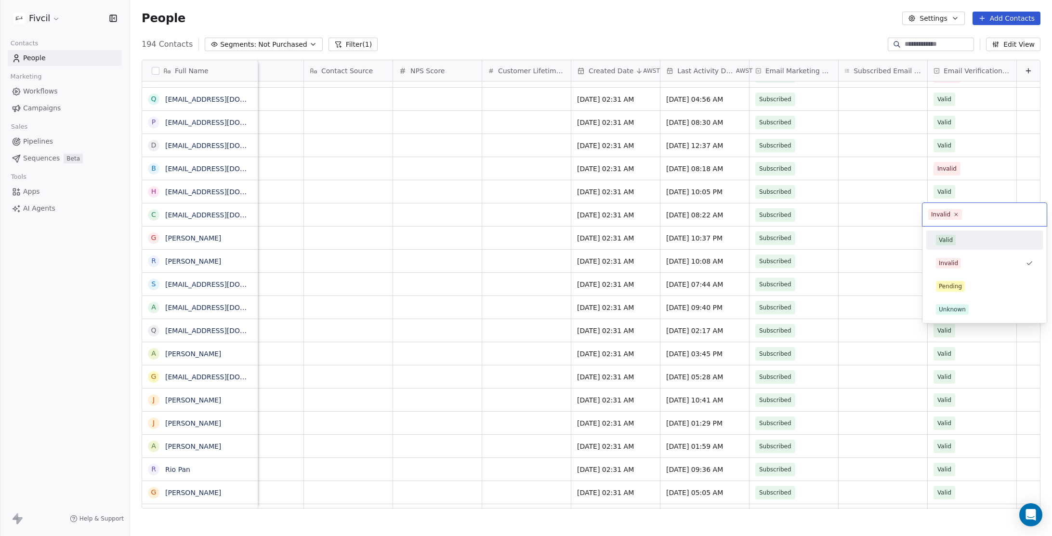
click at [975, 243] on div "Valid" at bounding box center [984, 240] width 97 height 11
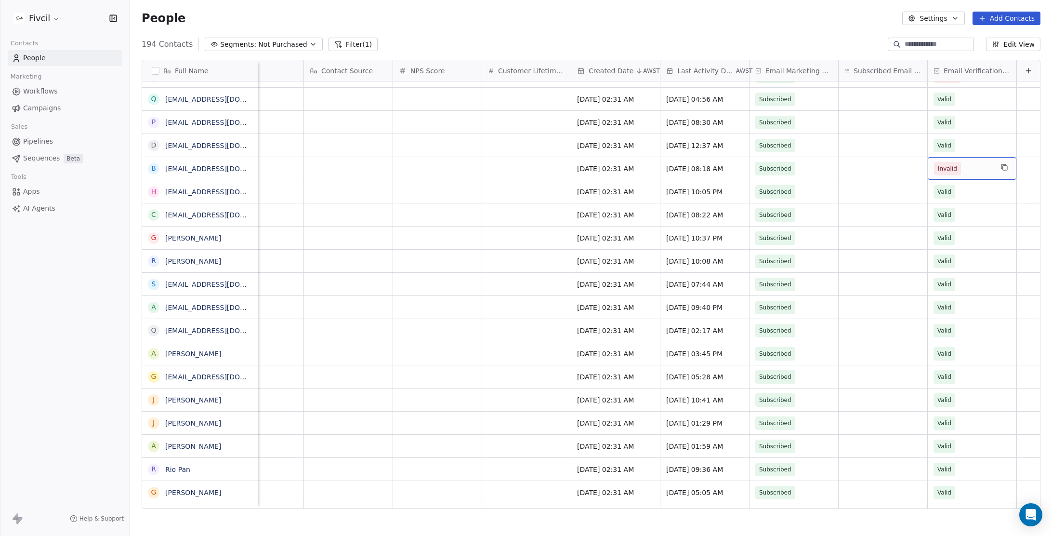
click at [979, 168] on span "Invalid" at bounding box center [963, 168] width 59 height 13
click at [971, 192] on div "Valid" at bounding box center [984, 193] width 97 height 11
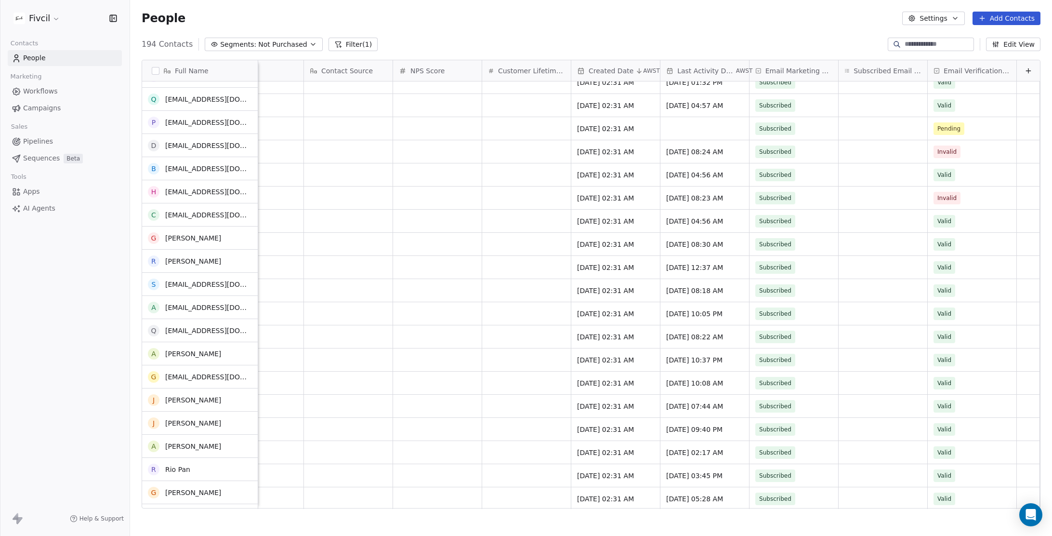
scroll to position [2463, 0]
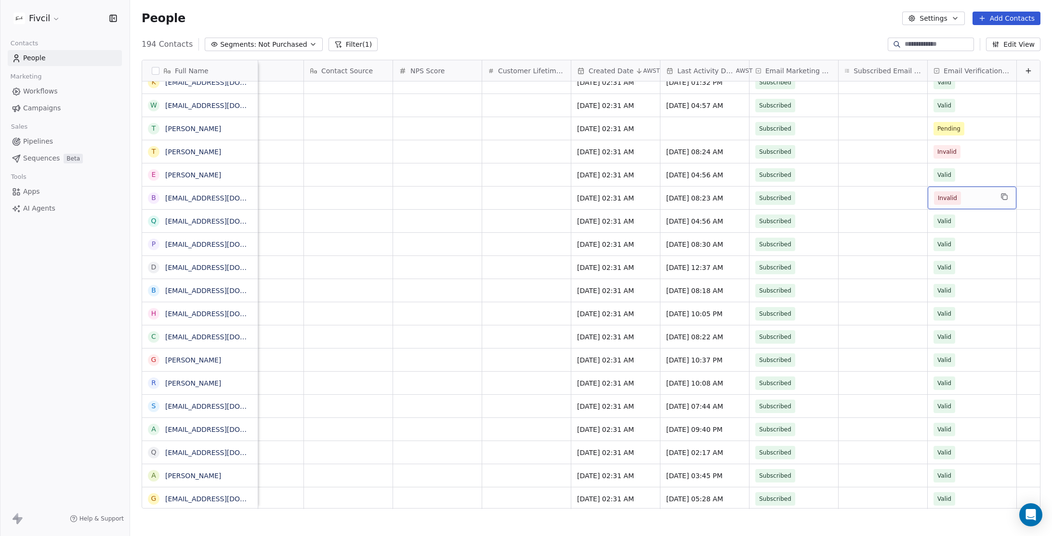
click at [982, 197] on span "Invalid" at bounding box center [963, 197] width 59 height 13
click at [984, 215] on div "Valid" at bounding box center [984, 222] width 109 height 15
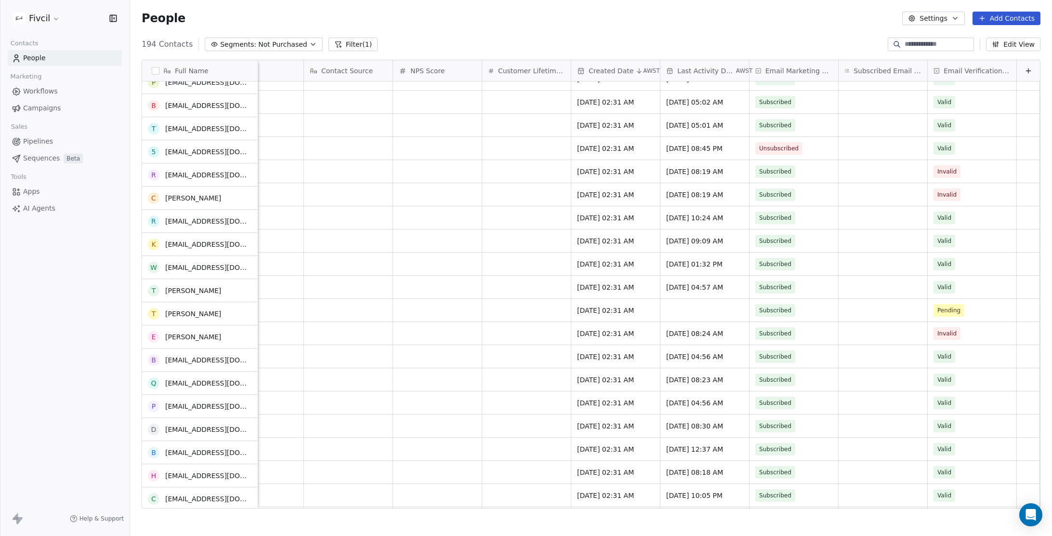
scroll to position [2304, 0]
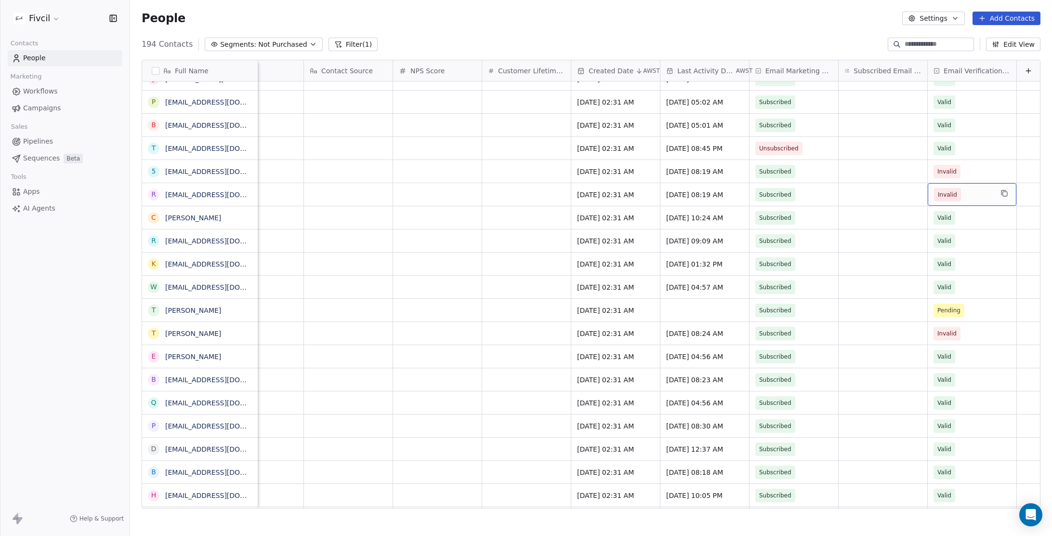
click at [983, 188] on span "Invalid" at bounding box center [963, 194] width 59 height 13
click at [976, 215] on div "Valid" at bounding box center [984, 219] width 97 height 11
click at [978, 173] on span "Invalid" at bounding box center [963, 171] width 59 height 13
click at [969, 193] on div "Valid" at bounding box center [984, 196] width 97 height 11
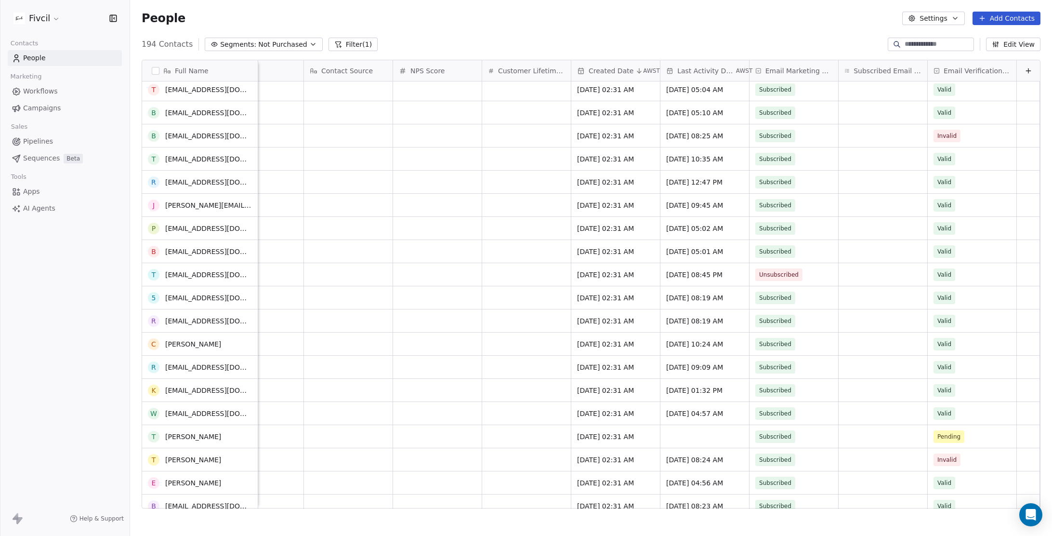
scroll to position [2058, 0]
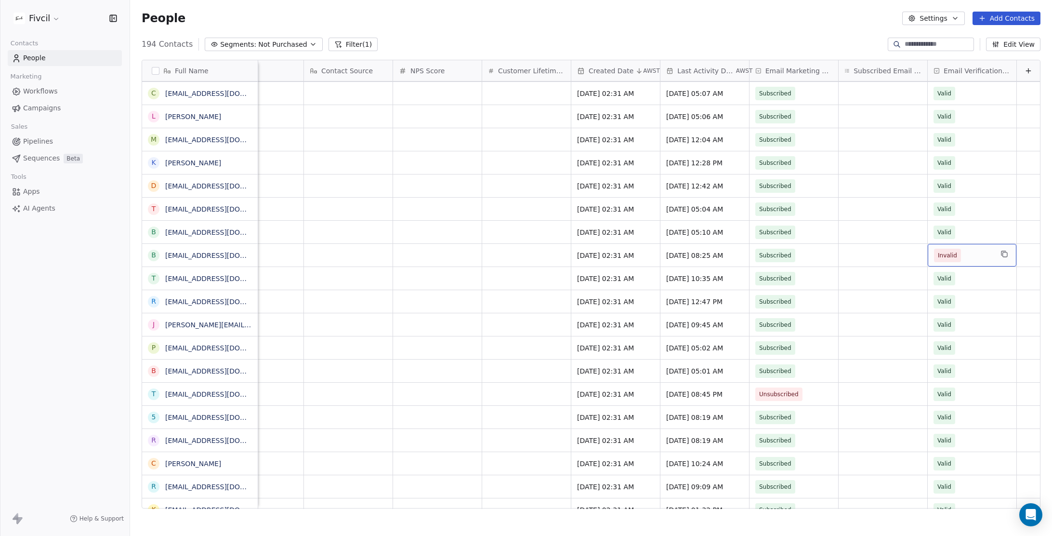
click at [971, 255] on span "Invalid" at bounding box center [963, 255] width 59 height 13
click at [967, 276] on div "Valid" at bounding box center [984, 280] width 97 height 11
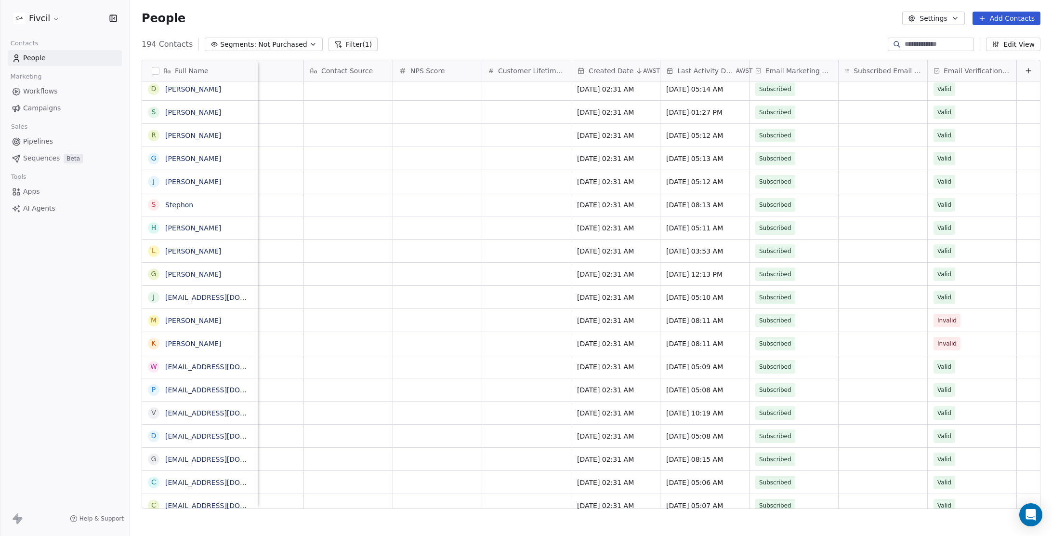
scroll to position [0, 0]
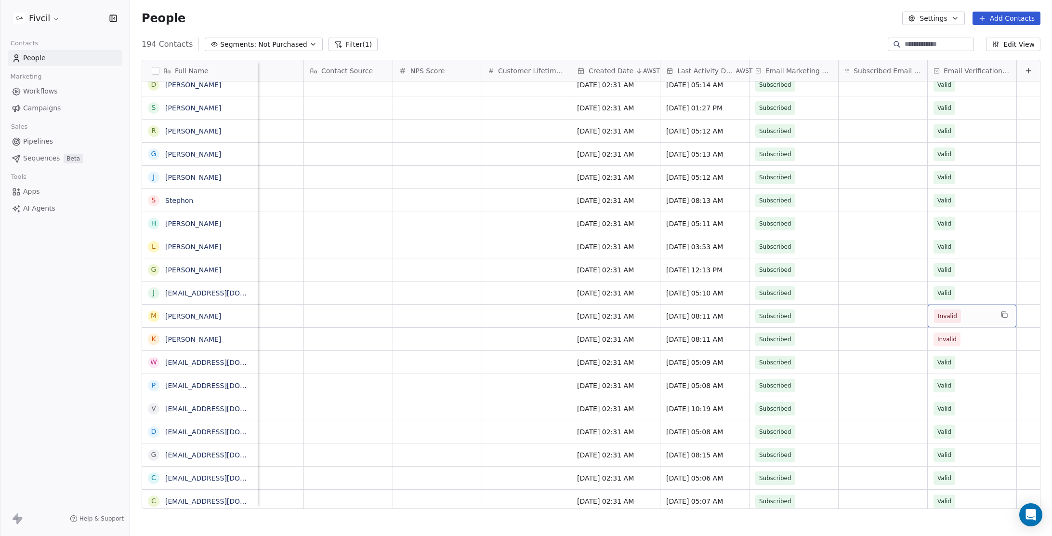
click at [981, 309] on span "Invalid" at bounding box center [963, 315] width 59 height 13
click at [976, 323] on div "Invalid" at bounding box center [985, 315] width 124 height 23
click at [974, 334] on div "Valid" at bounding box center [984, 340] width 109 height 15
click at [985, 335] on span "Invalid" at bounding box center [963, 338] width 59 height 13
click at [973, 362] on div "Valid" at bounding box center [984, 364] width 97 height 11
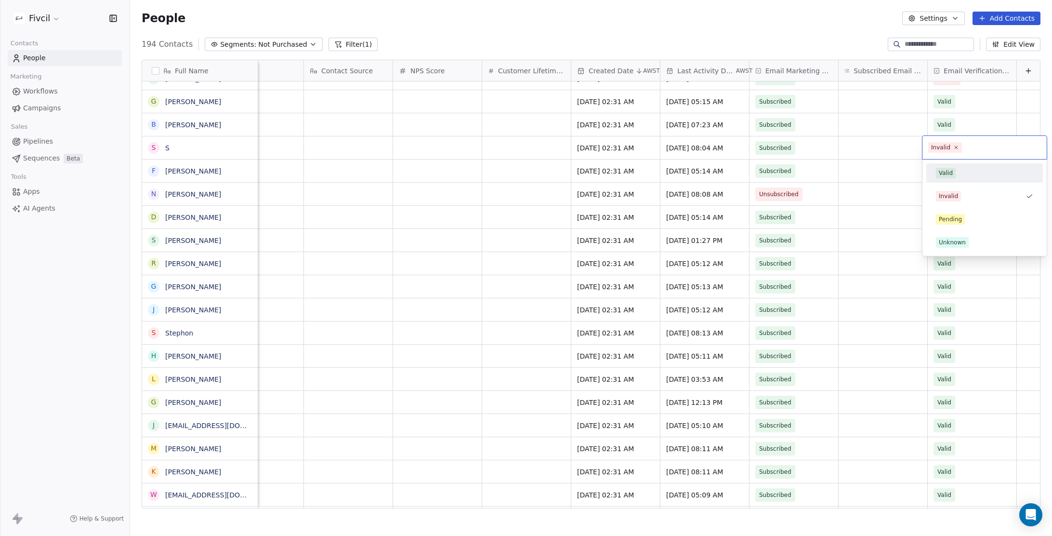
click at [968, 171] on div "Valid" at bounding box center [984, 173] width 97 height 11
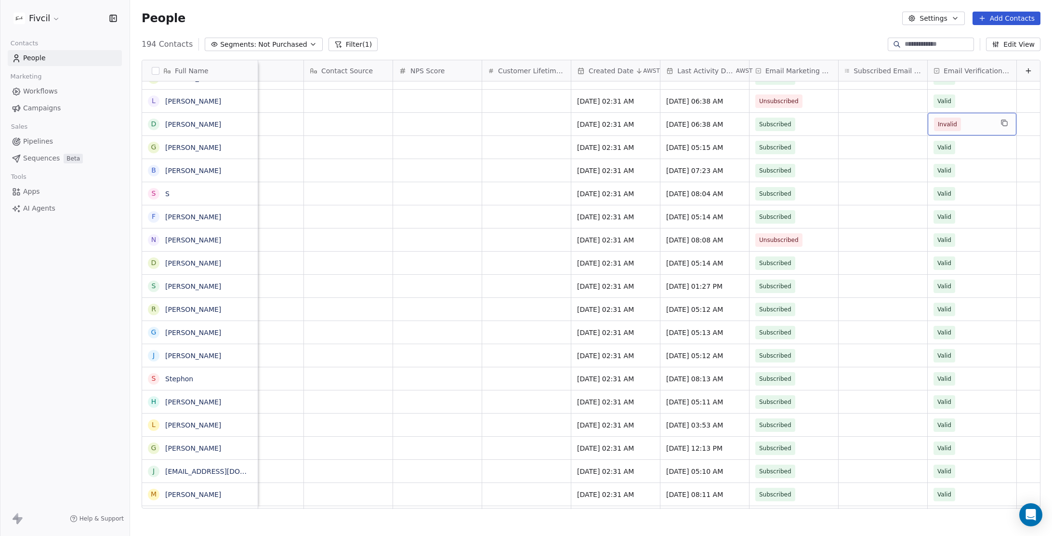
click at [972, 122] on span "Invalid" at bounding box center [963, 124] width 59 height 13
click at [970, 143] on div "Valid" at bounding box center [984, 149] width 109 height 15
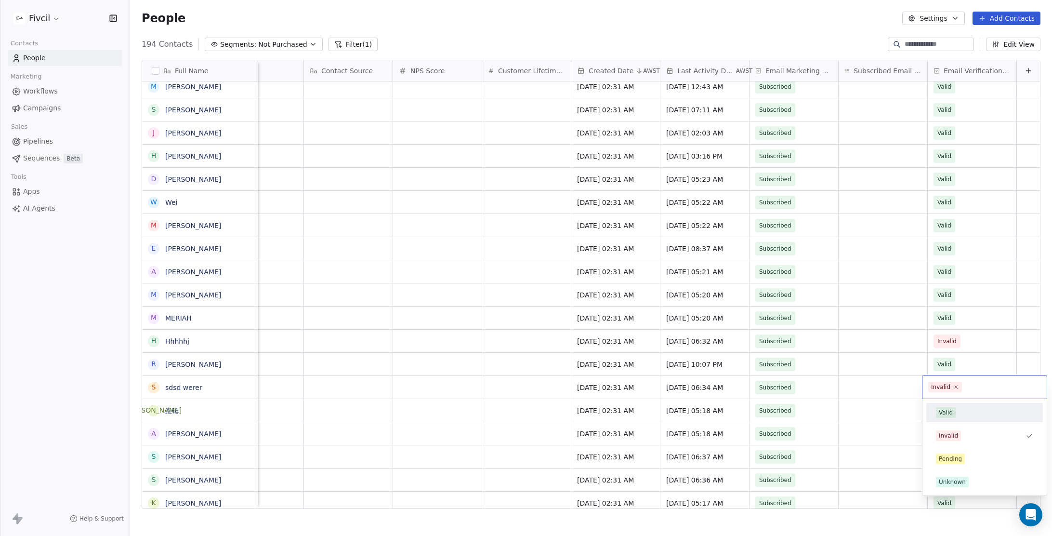
click at [972, 409] on div "Valid" at bounding box center [984, 412] width 97 height 11
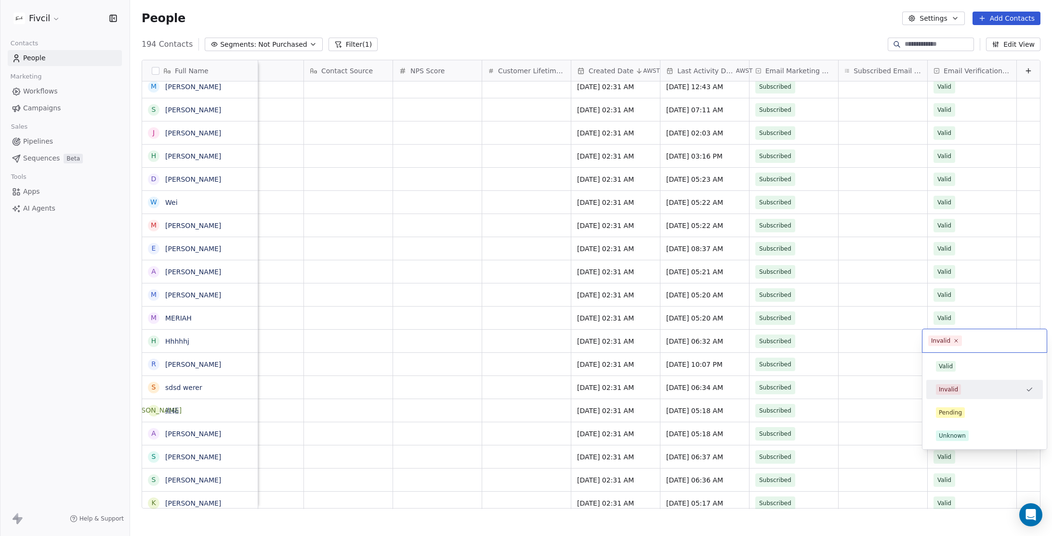
click at [842, 355] on html "Fivcil Contacts People Marketing Workflows Campaigns Sales Pipelines Sequences …" at bounding box center [526, 512] width 1052 height 1025
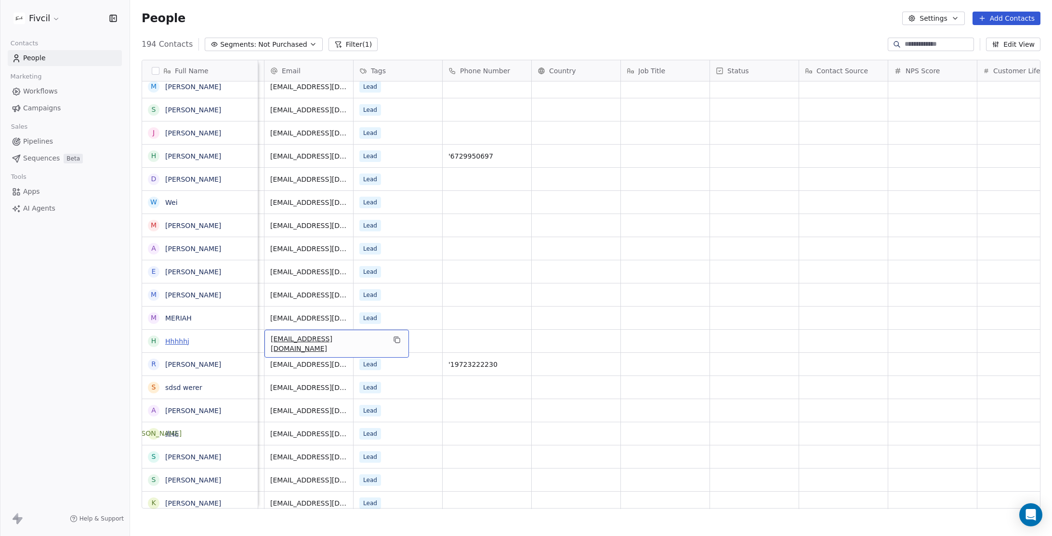
click at [178, 342] on link "Hhhhhj" at bounding box center [177, 341] width 24 height 8
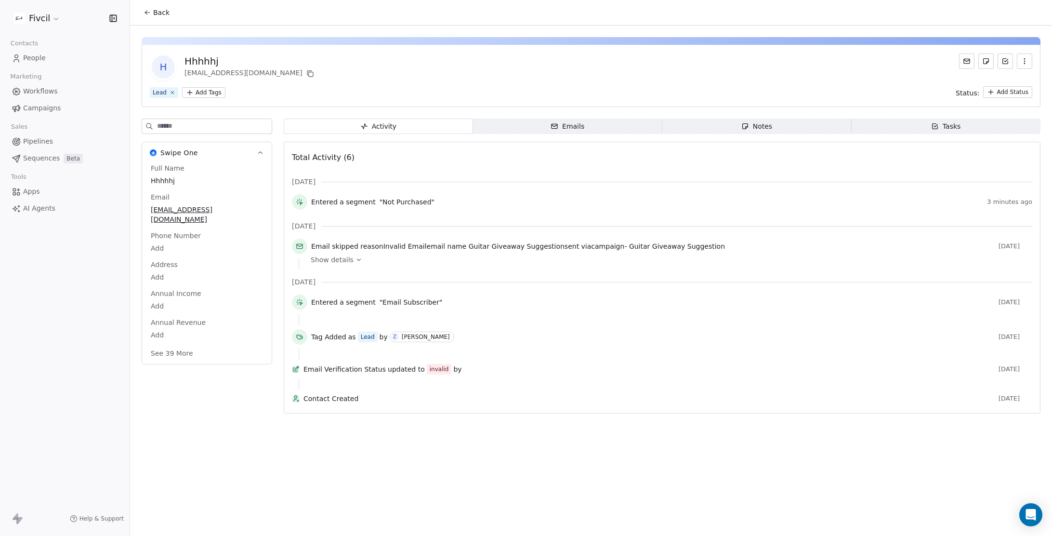
click at [335, 262] on span "Show details" at bounding box center [332, 260] width 43 height 10
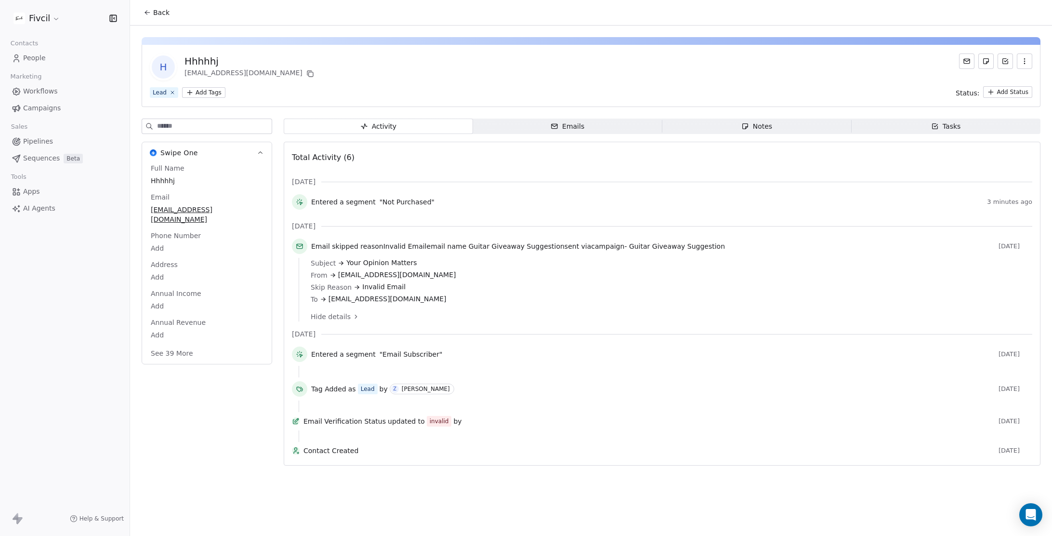
click at [1031, 60] on button "button" at bounding box center [1024, 60] width 15 height 15
click at [1008, 86] on div "Delete" at bounding box center [1011, 82] width 65 height 15
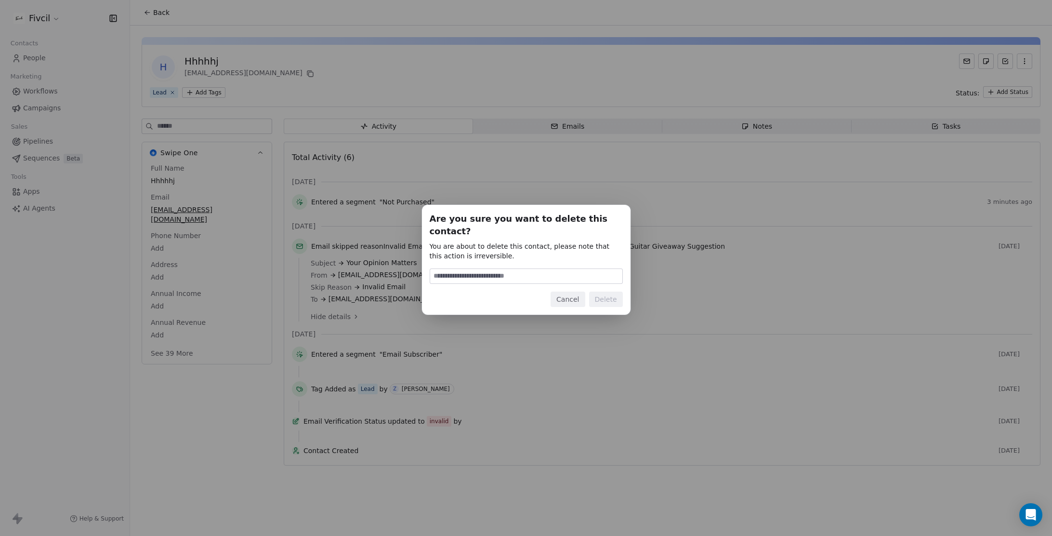
click at [562, 269] on input at bounding box center [526, 276] width 192 height 14
type input "******"
click at [605, 299] on button "Delete" at bounding box center [606, 299] width 34 height 15
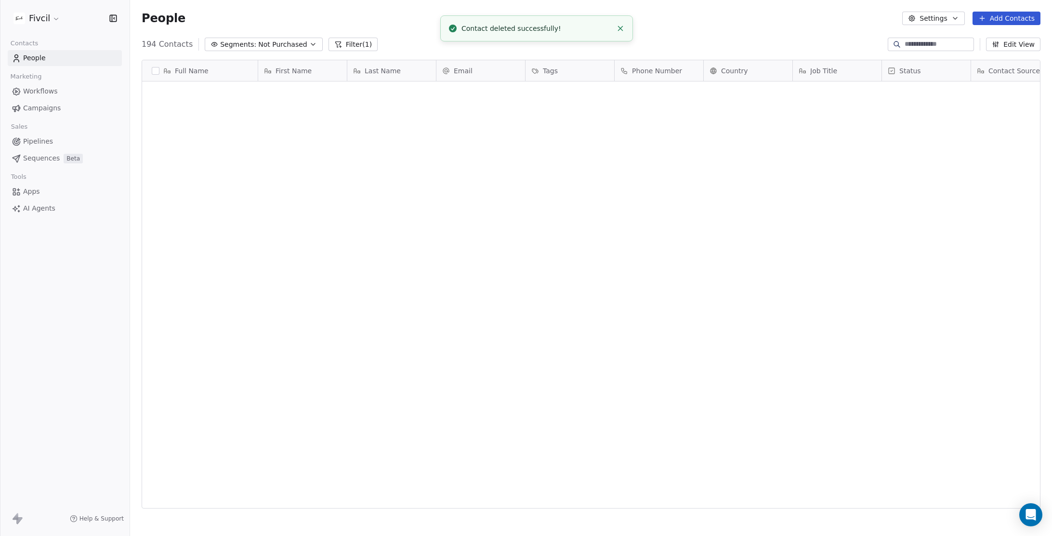
scroll to position [1048, 0]
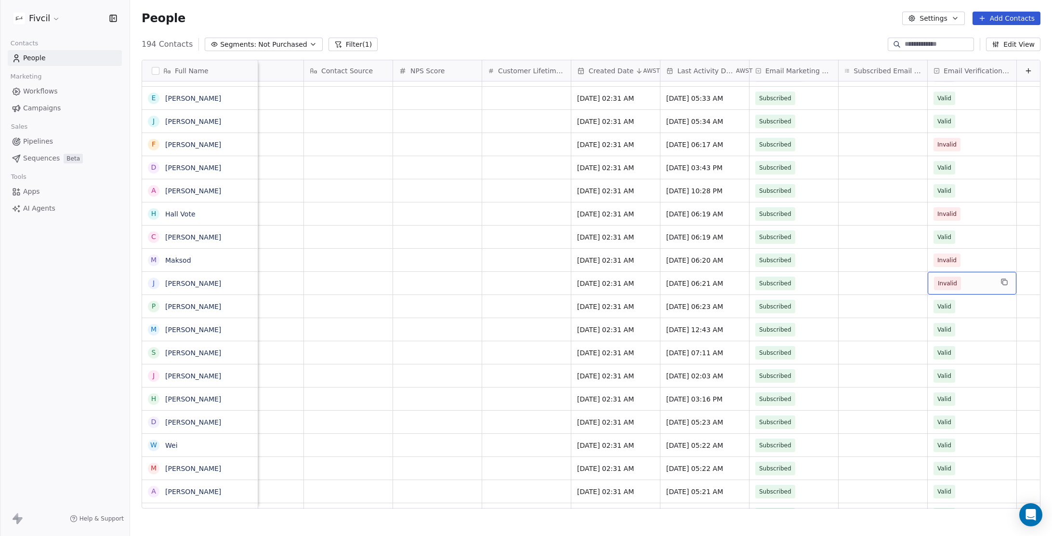
click at [984, 283] on span "Invalid" at bounding box center [963, 283] width 59 height 13
click at [970, 309] on div "Valid" at bounding box center [984, 308] width 97 height 11
click at [993, 263] on div "Invalid" at bounding box center [972, 260] width 89 height 23
click at [971, 205] on html "Fivcil Contacts People Marketing Workflows Campaigns Sales Pipelines Sequences …" at bounding box center [526, 512] width 1052 height 1025
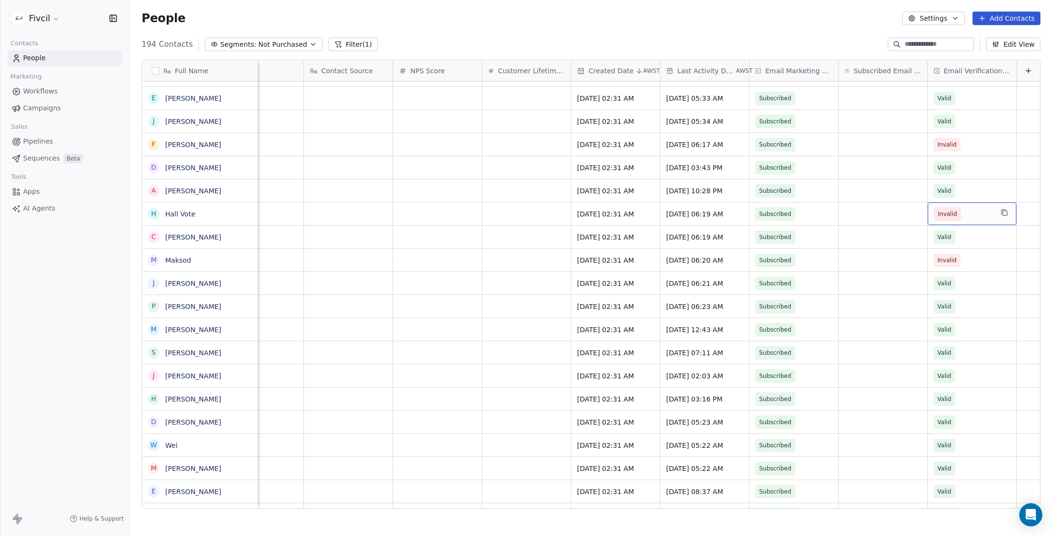
click at [979, 210] on span "Invalid" at bounding box center [963, 213] width 59 height 13
click at [865, 207] on html "Fivcil Contacts People Marketing Workflows Campaigns Sales Pipelines Sequences …" at bounding box center [526, 512] width 1052 height 1025
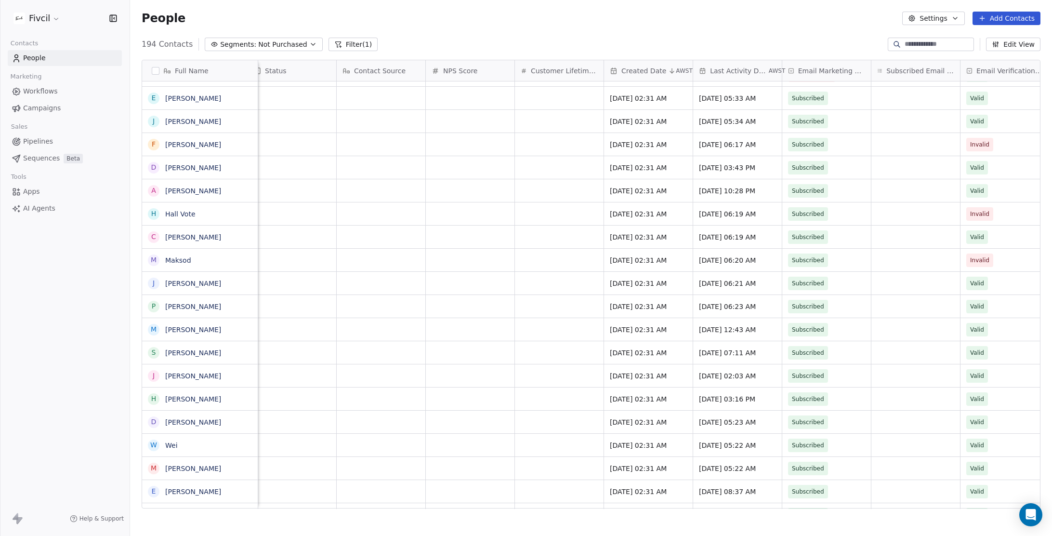
scroll to position [0, 644]
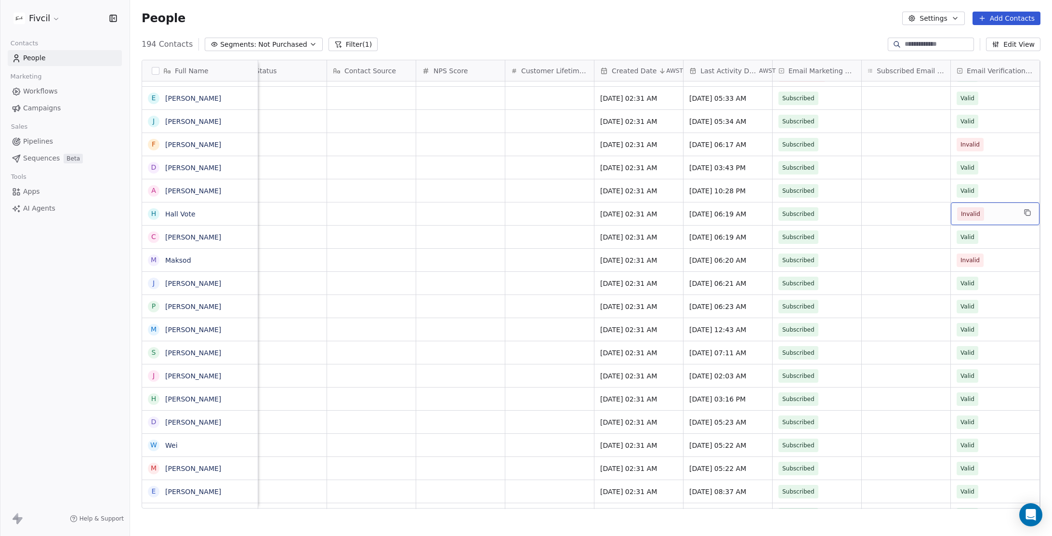
click at [1007, 211] on span "Invalid" at bounding box center [986, 213] width 59 height 13
click at [988, 238] on div "Valid" at bounding box center [984, 239] width 97 height 11
click at [1001, 145] on span "Invalid" at bounding box center [986, 144] width 59 height 13
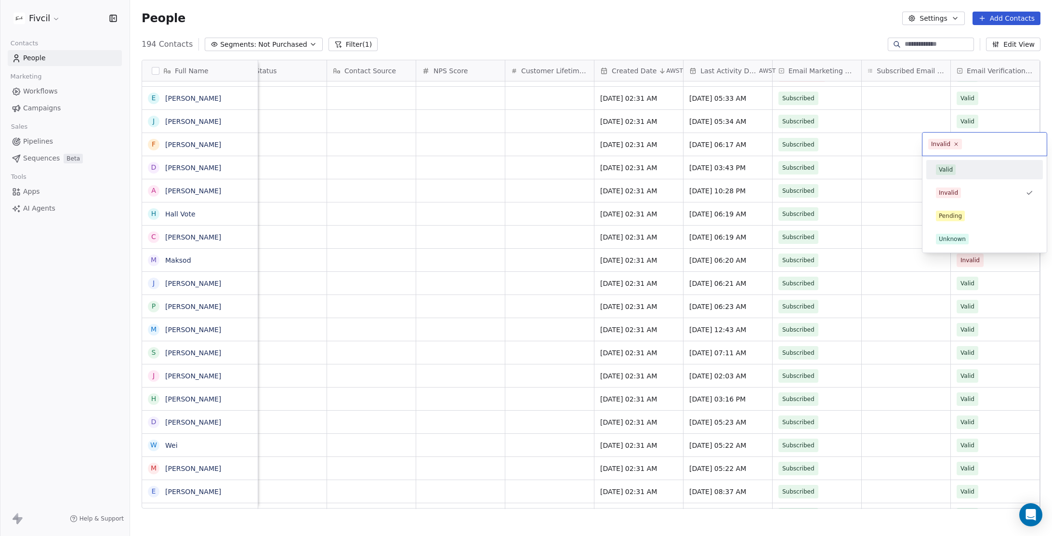
click at [993, 164] on div "Valid" at bounding box center [984, 169] width 109 height 15
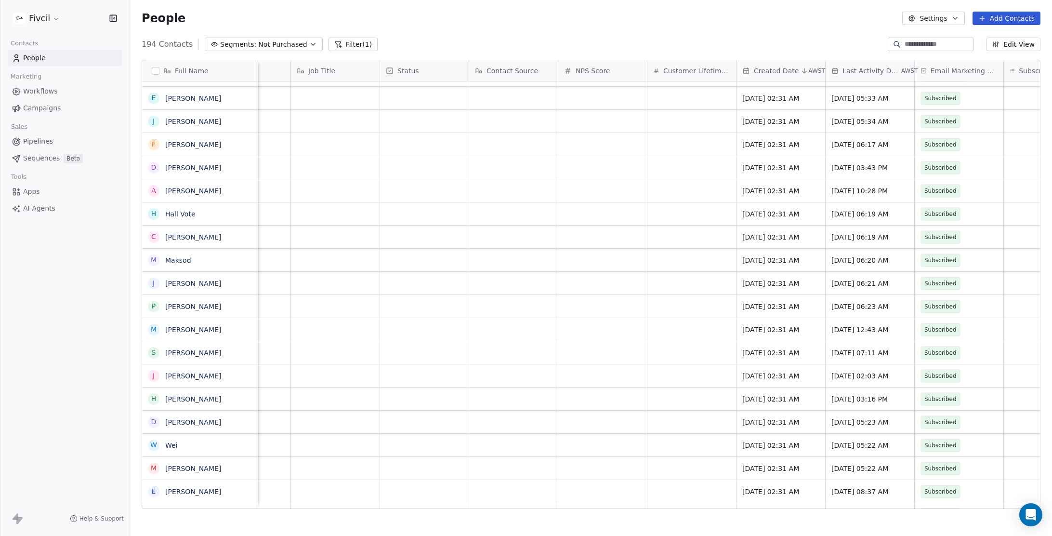
scroll to position [0, 0]
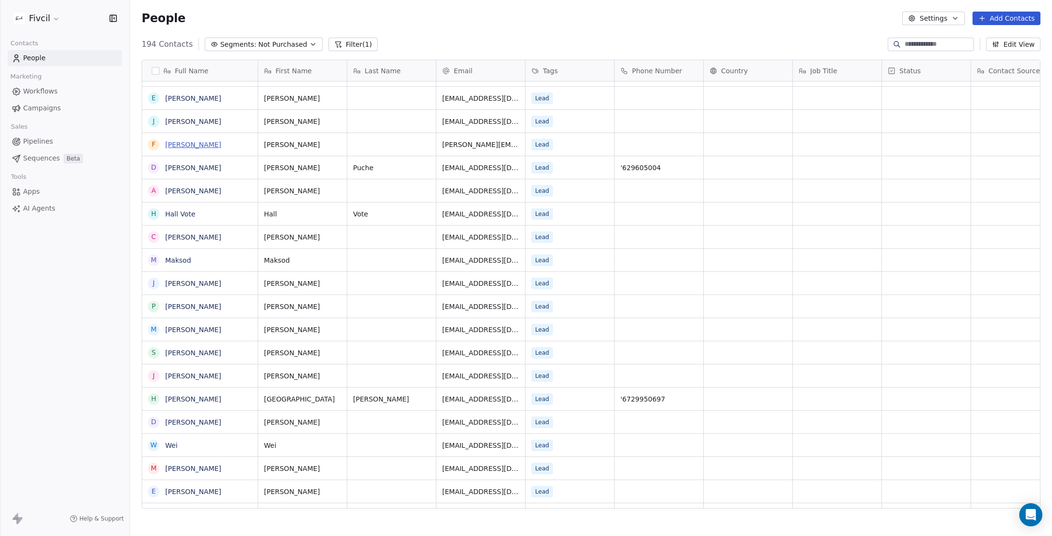
click at [176, 148] on link "[PERSON_NAME]" at bounding box center [193, 145] width 56 height 8
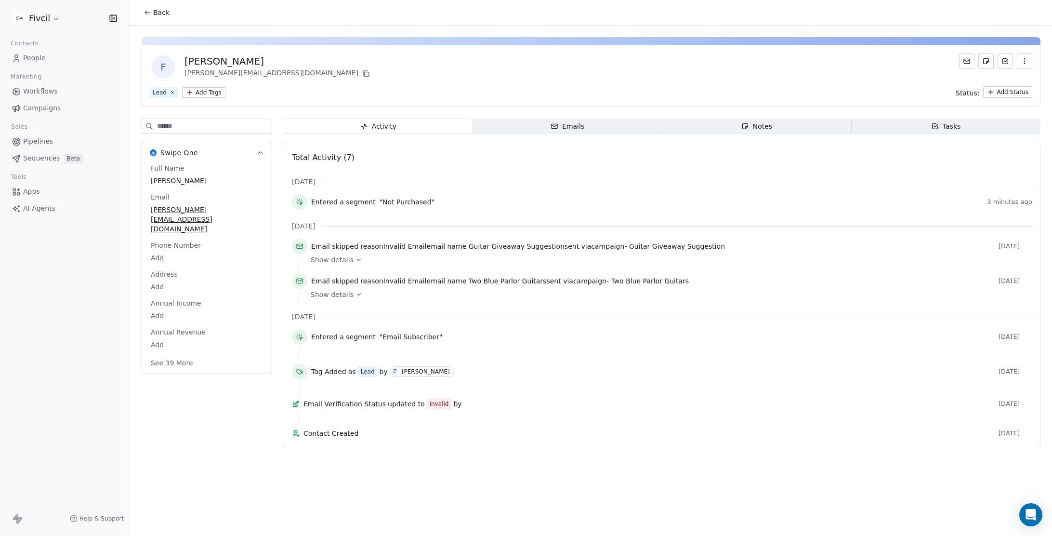
click at [347, 258] on span "Show details" at bounding box center [332, 260] width 43 height 10
click at [152, 11] on button "Back" at bounding box center [157, 12] width 38 height 17
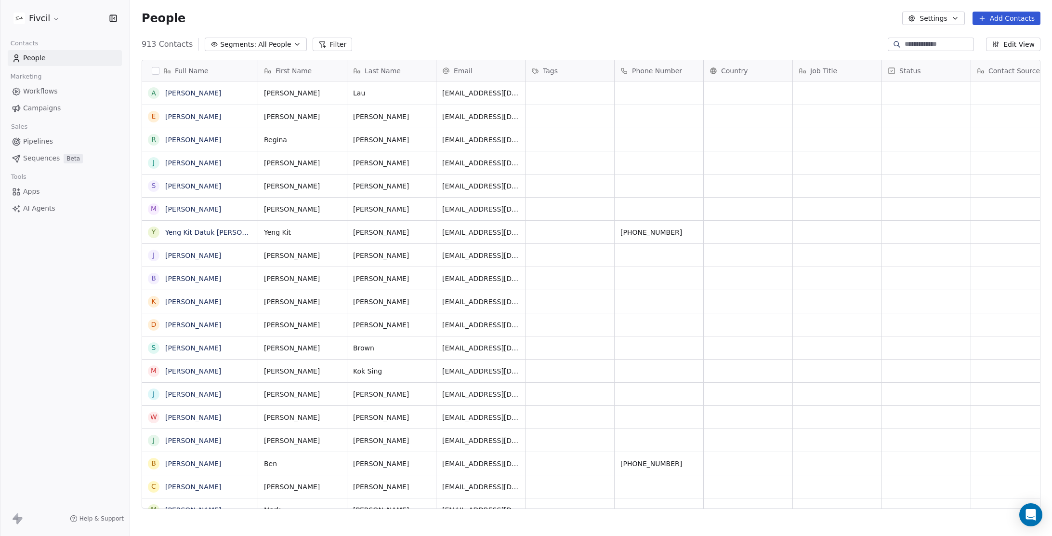
scroll to position [471, 922]
click at [272, 43] on span "All People" at bounding box center [274, 45] width 33 height 10
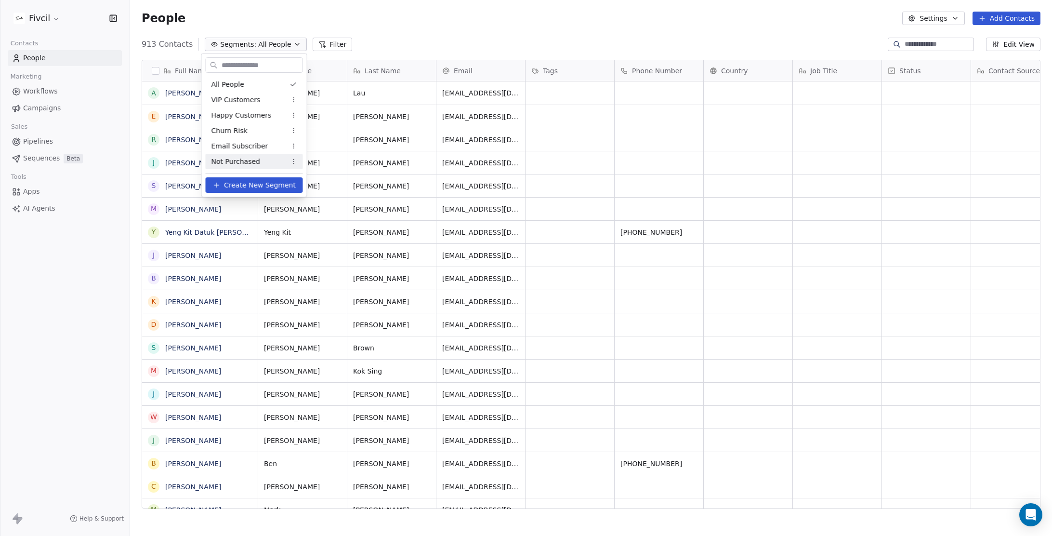
click at [247, 157] on span "Not Purchased" at bounding box center [236, 162] width 49 height 10
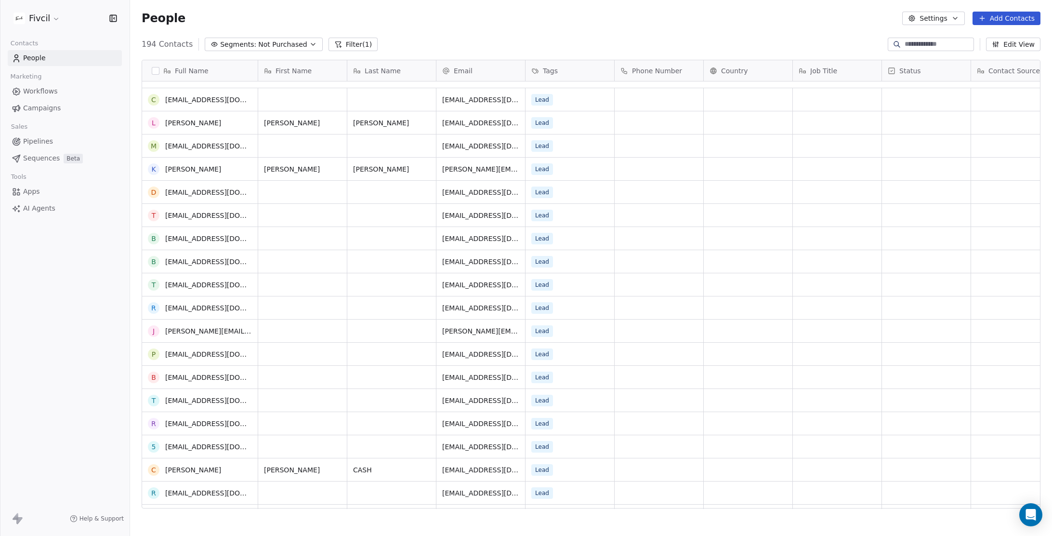
scroll to position [0, 0]
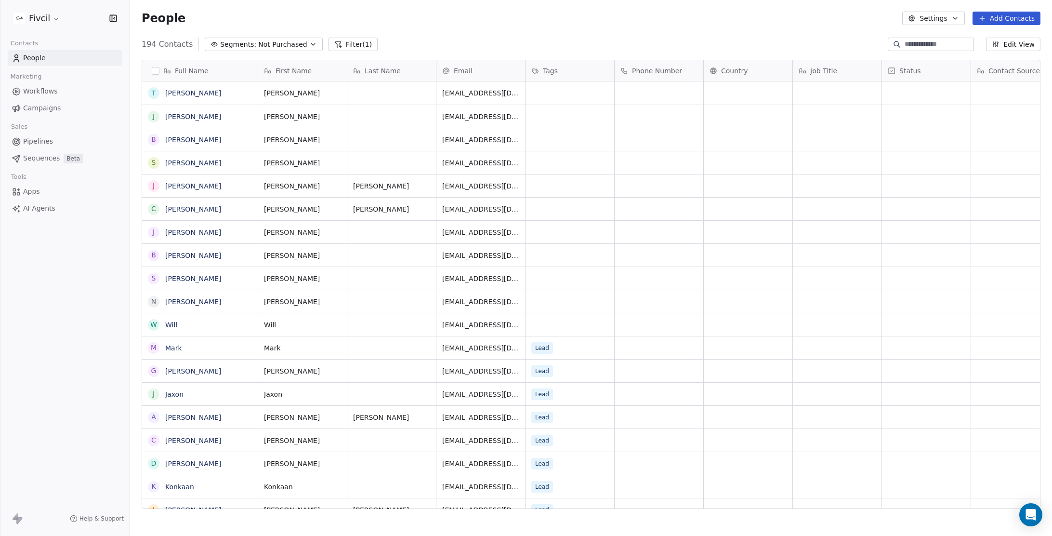
click at [274, 44] on span "Not Purchased" at bounding box center [282, 45] width 49 height 10
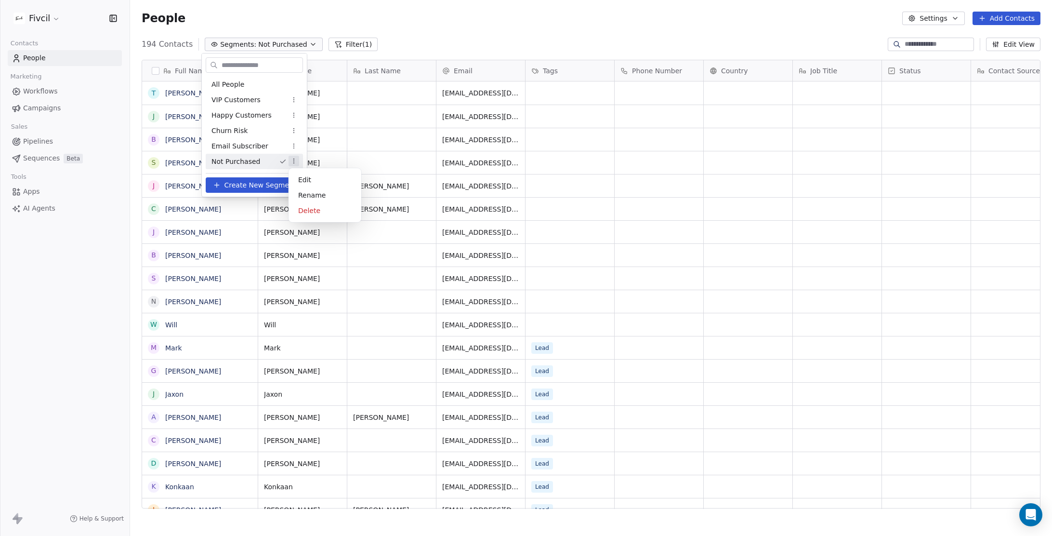
click at [294, 162] on html "Fivcil Contacts People Marketing Workflows Campaigns Sales Pipelines Sequences …" at bounding box center [526, 512] width 1052 height 1025
click at [311, 175] on div "Edit" at bounding box center [324, 179] width 65 height 15
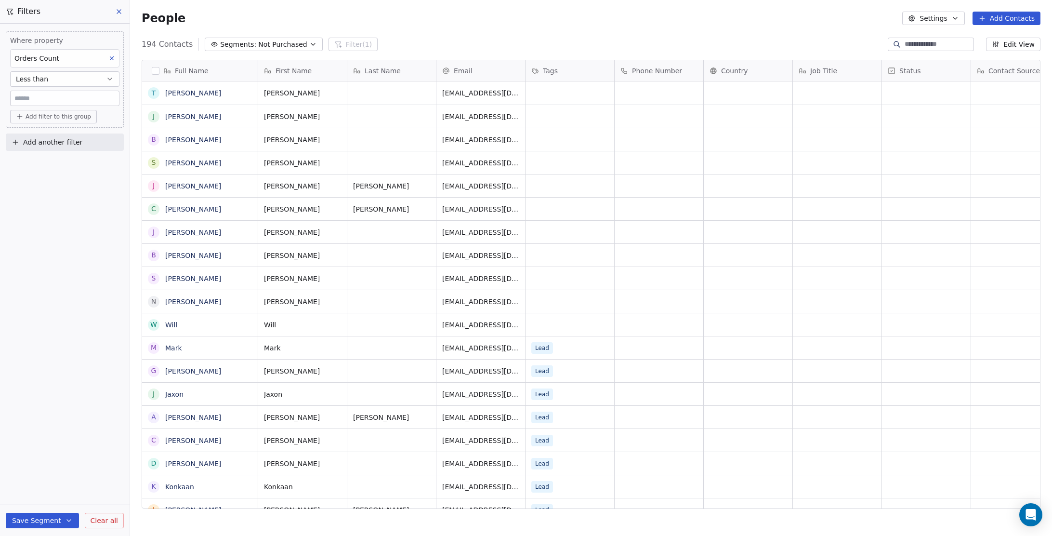
click at [61, 78] on button "Less than" at bounding box center [64, 78] width 109 height 15
click at [66, 103] on div "Is" at bounding box center [64, 102] width 101 height 15
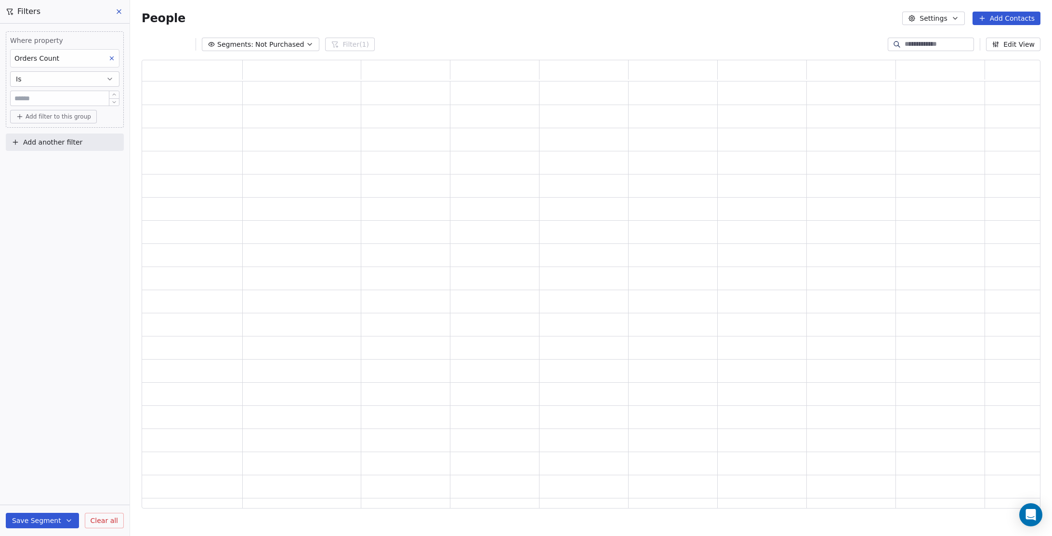
click at [41, 97] on input "*" at bounding box center [65, 98] width 105 height 7
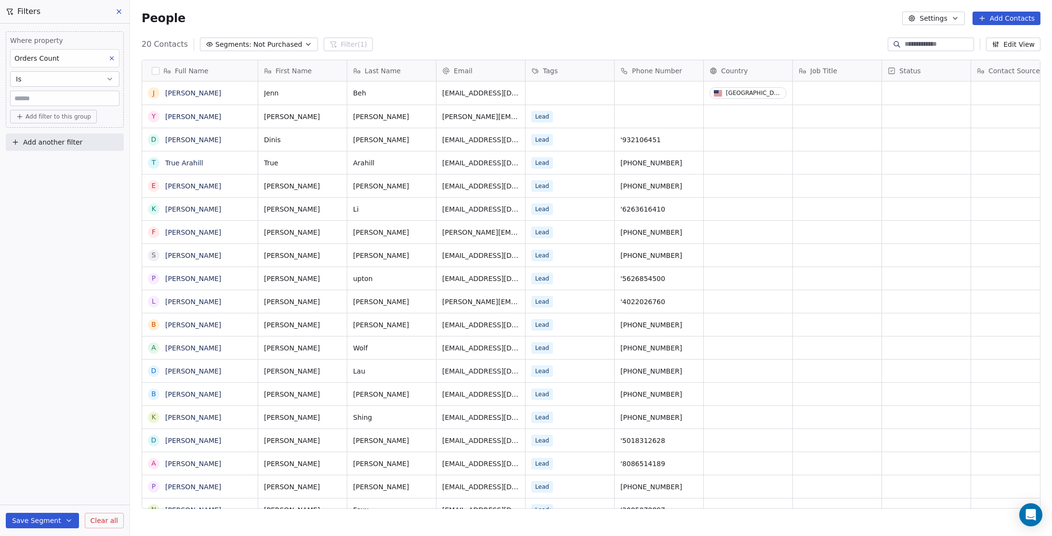
type input "*"
click at [30, 517] on button "Save Segment" at bounding box center [42, 520] width 73 height 15
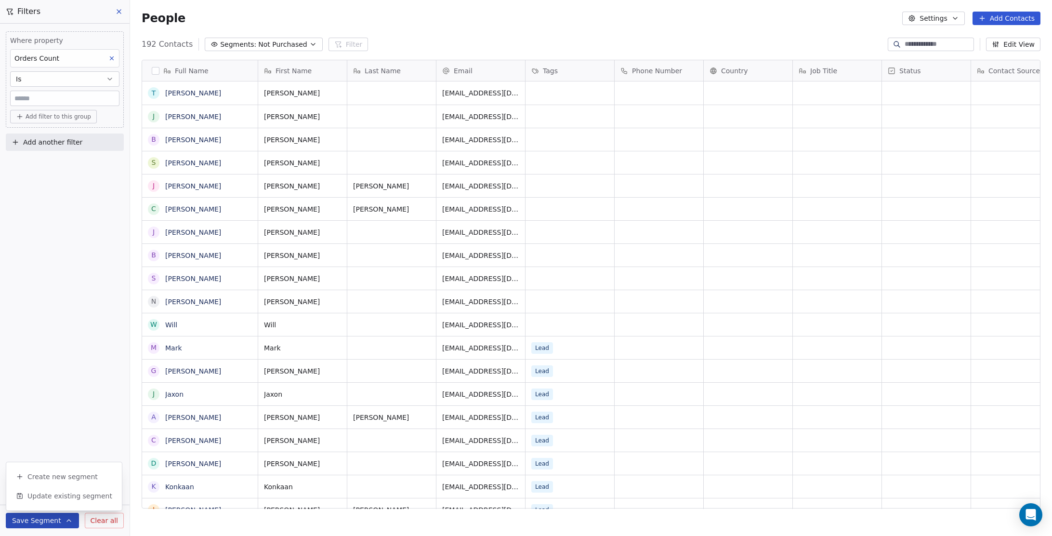
click at [124, 10] on button at bounding box center [119, 11] width 14 height 13
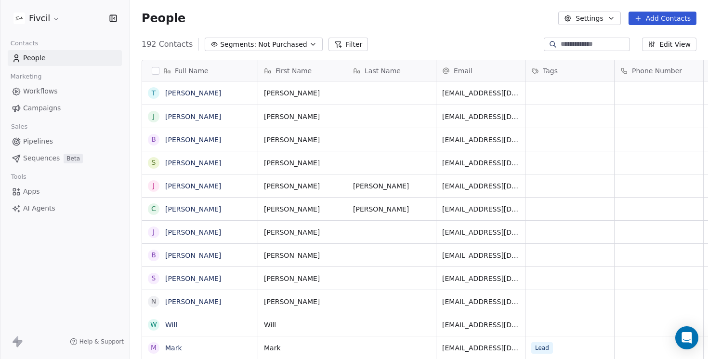
scroll to position [316, 578]
